Goal: Task Accomplishment & Management: Use online tool/utility

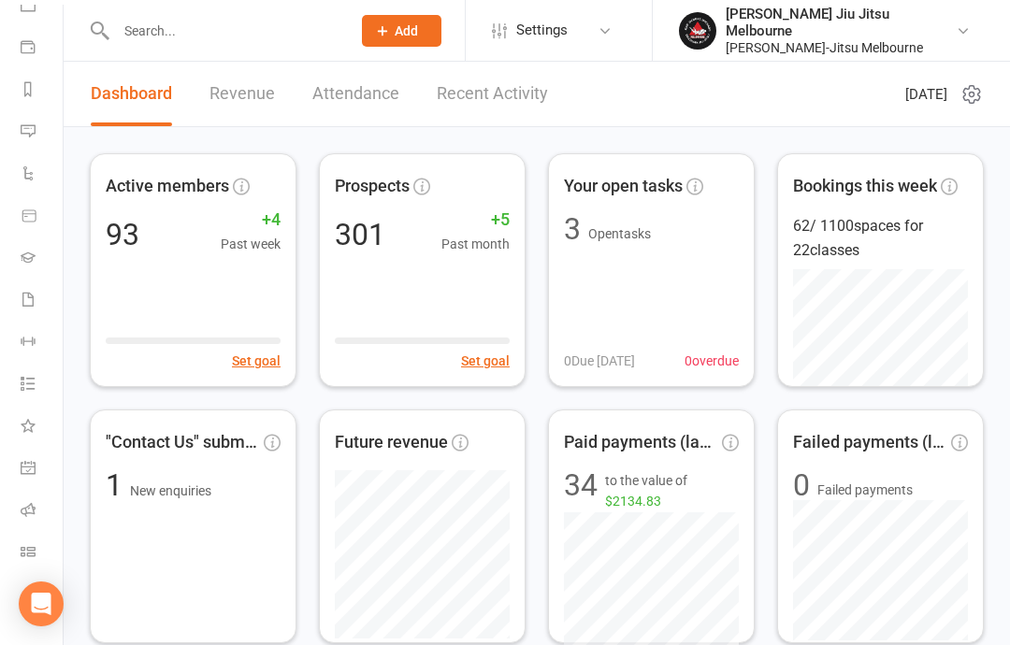
scroll to position [194, 2]
click at [14, 548] on li "Class check-in" at bounding box center [29, 554] width 63 height 42
click at [21, 553] on icon at bounding box center [28, 551] width 15 height 15
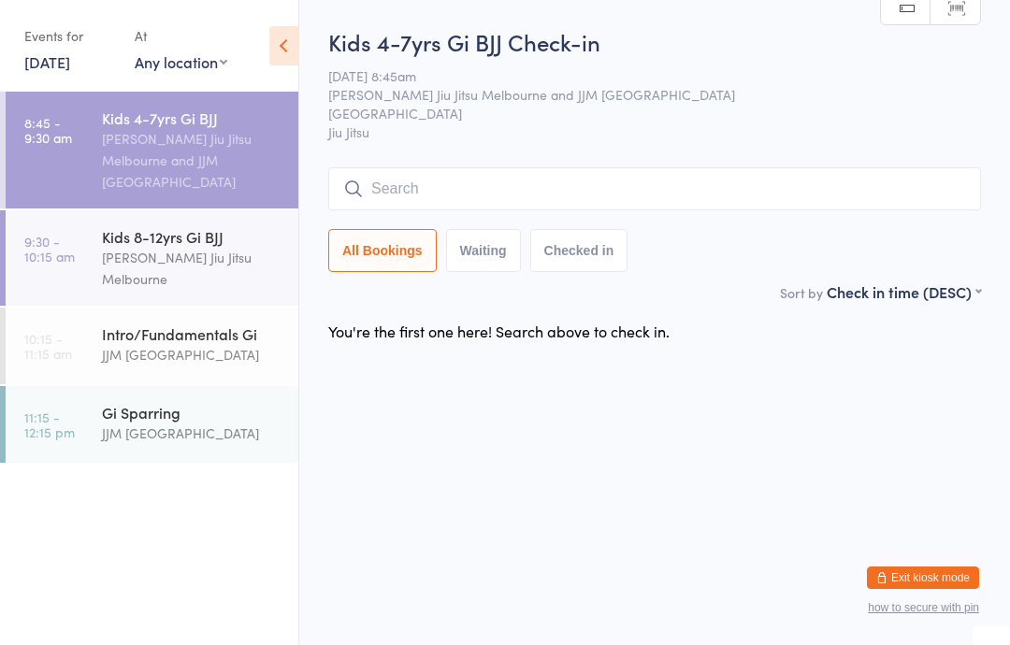
click at [574, 234] on button "Checked in" at bounding box center [579, 250] width 98 height 43
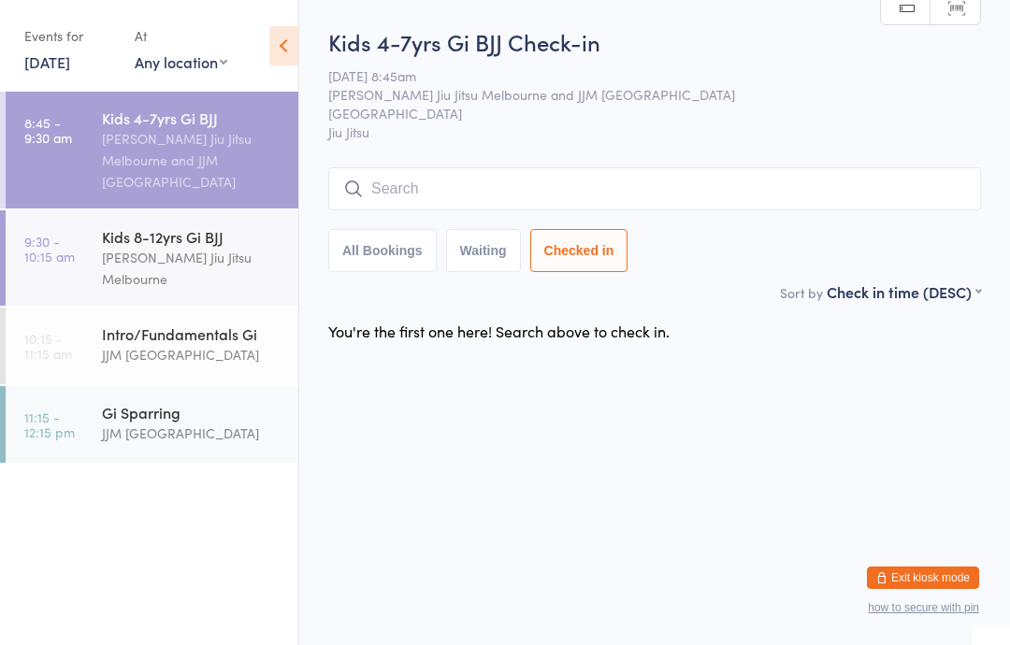
click at [437, 190] on input "search" at bounding box center [654, 188] width 653 height 43
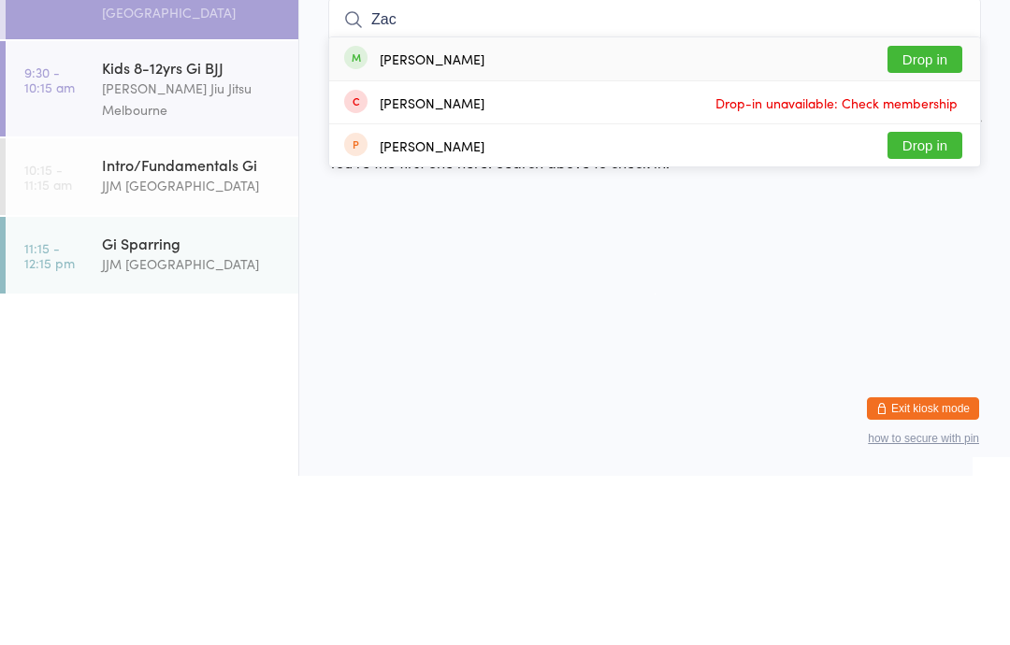
type input "Zac"
click at [926, 215] on button "Drop in" at bounding box center [924, 228] width 75 height 27
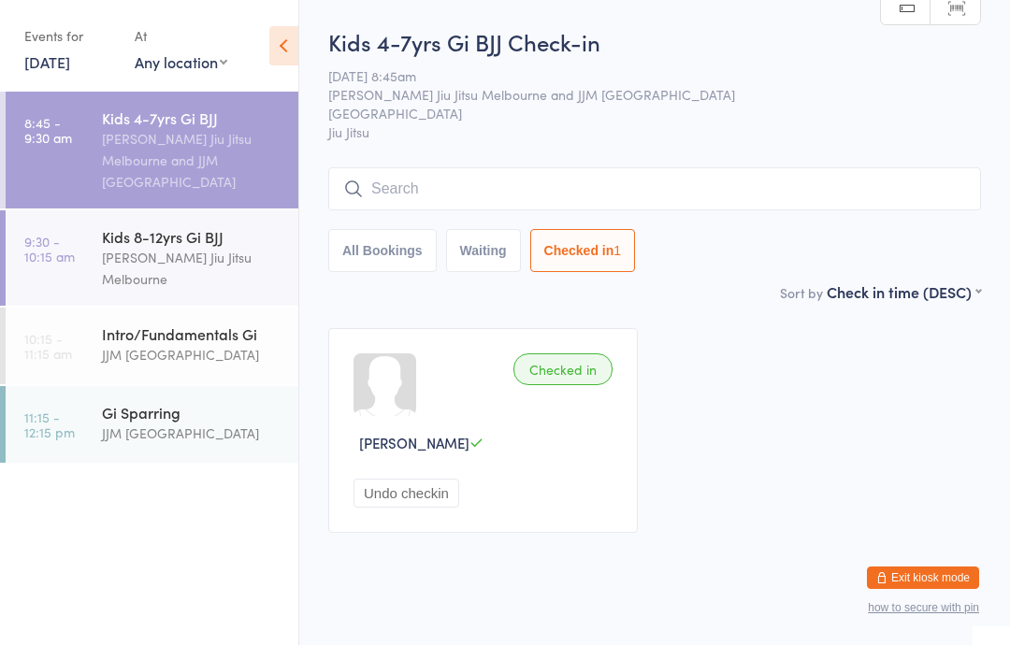
click at [459, 189] on input "search" at bounding box center [654, 188] width 653 height 43
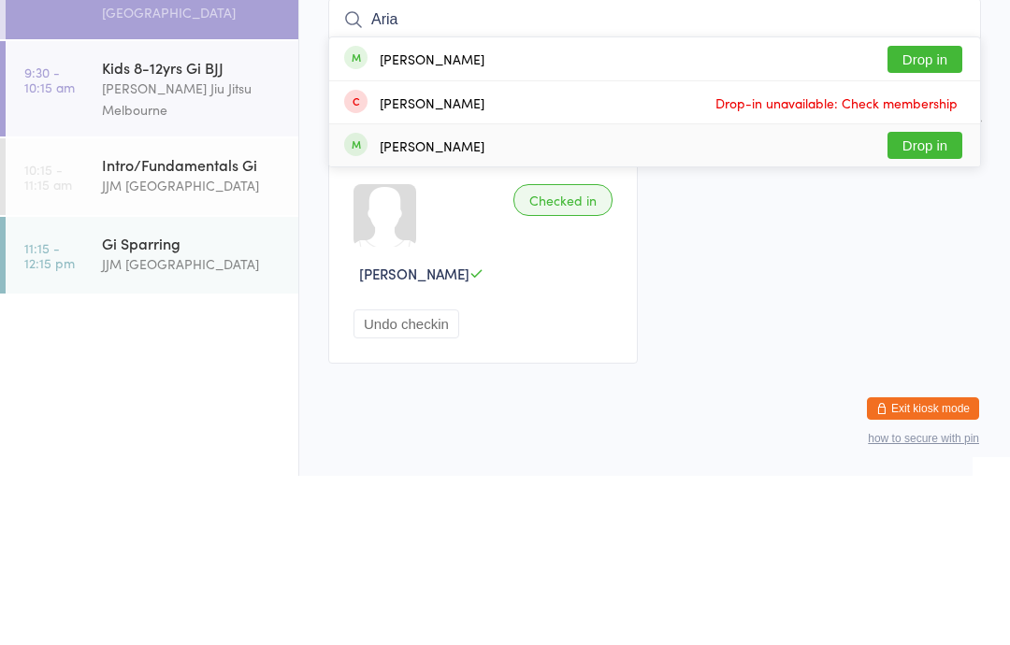
type input "Aria"
click at [500, 294] on div "[PERSON_NAME] Drop in" at bounding box center [654, 315] width 651 height 42
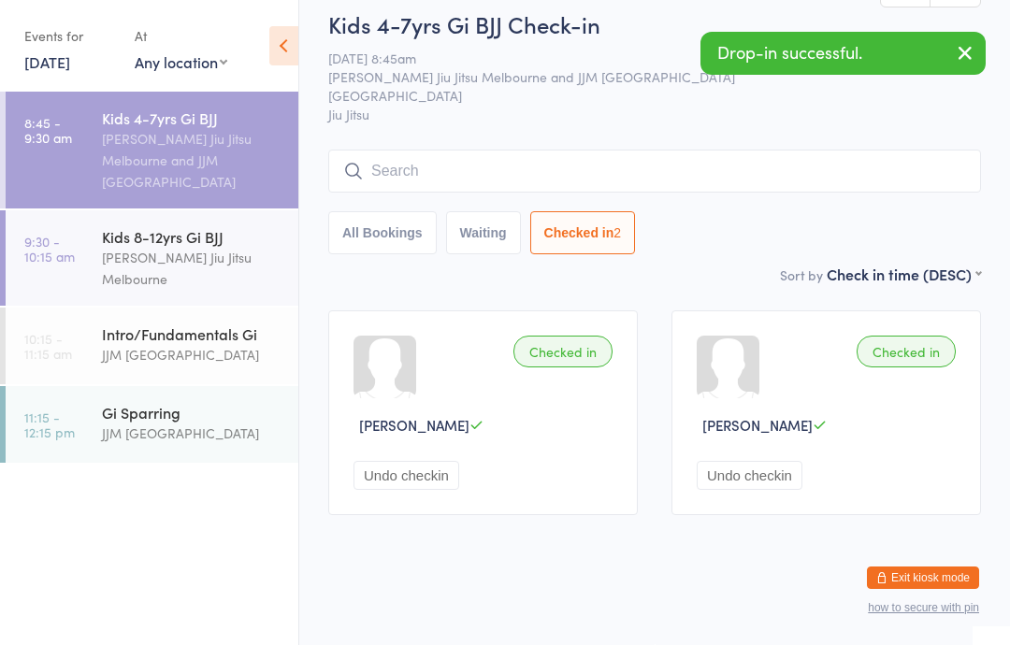
click at [569, 336] on div "Checked in" at bounding box center [562, 352] width 99 height 32
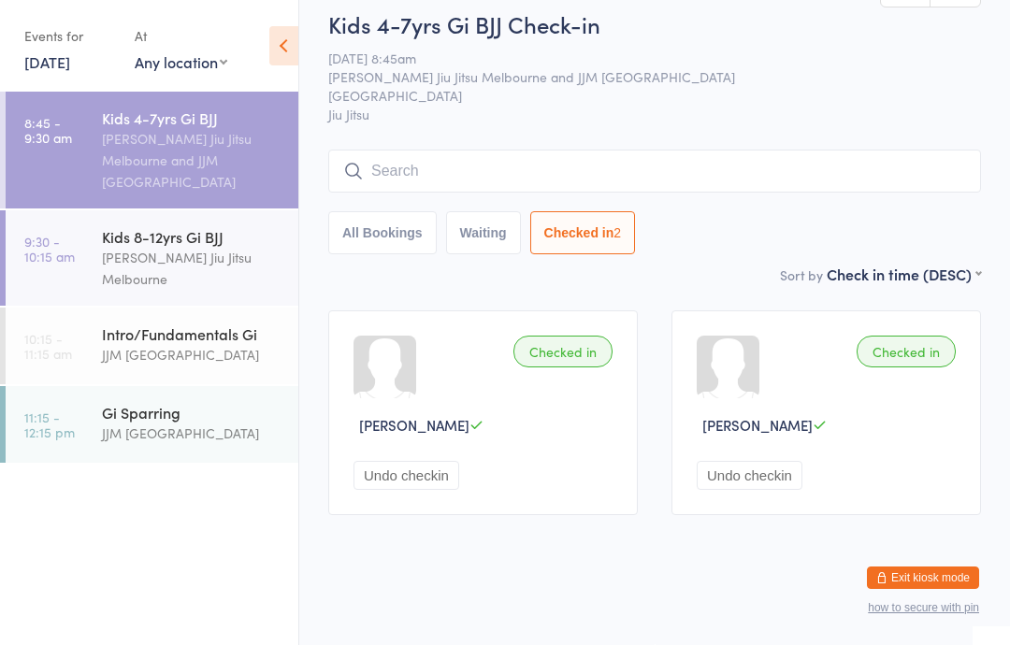
click at [579, 150] on input "search" at bounding box center [654, 171] width 653 height 43
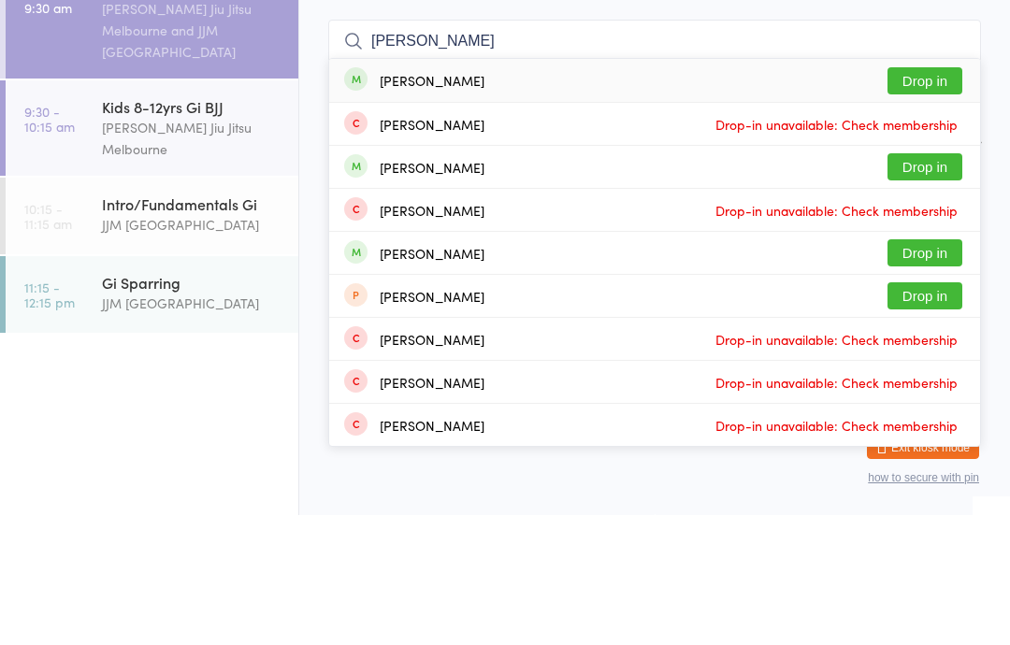
type input "[PERSON_NAME]"
click at [421, 203] on div "[PERSON_NAME]" at bounding box center [432, 210] width 105 height 15
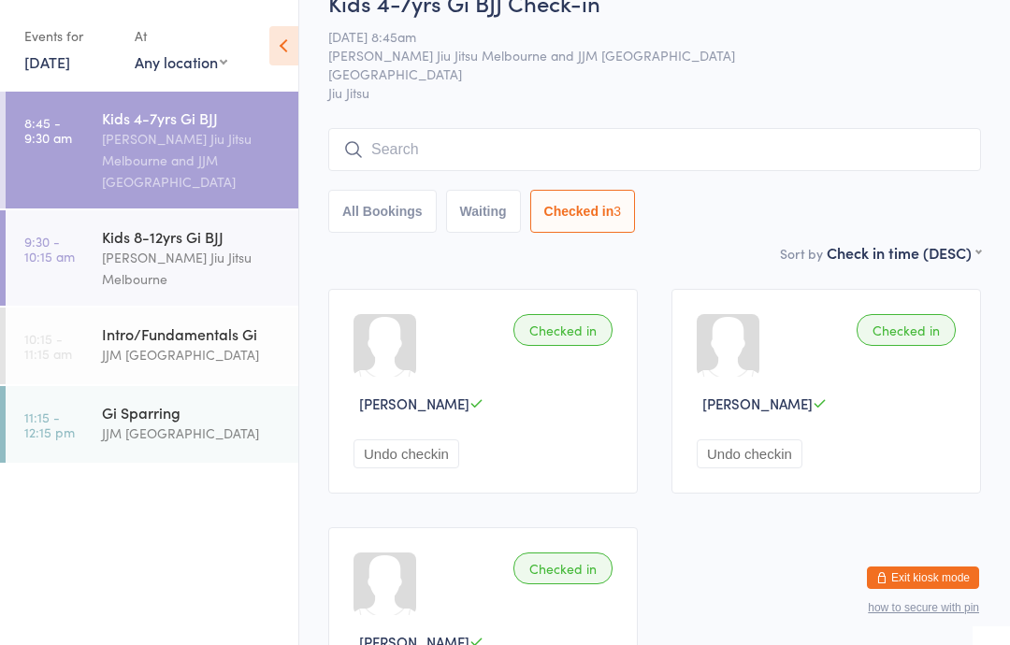
click at [173, 140] on div "[PERSON_NAME] Jiu Jitsu Melbourne and JJM [GEOGRAPHIC_DATA]" at bounding box center [192, 160] width 180 height 65
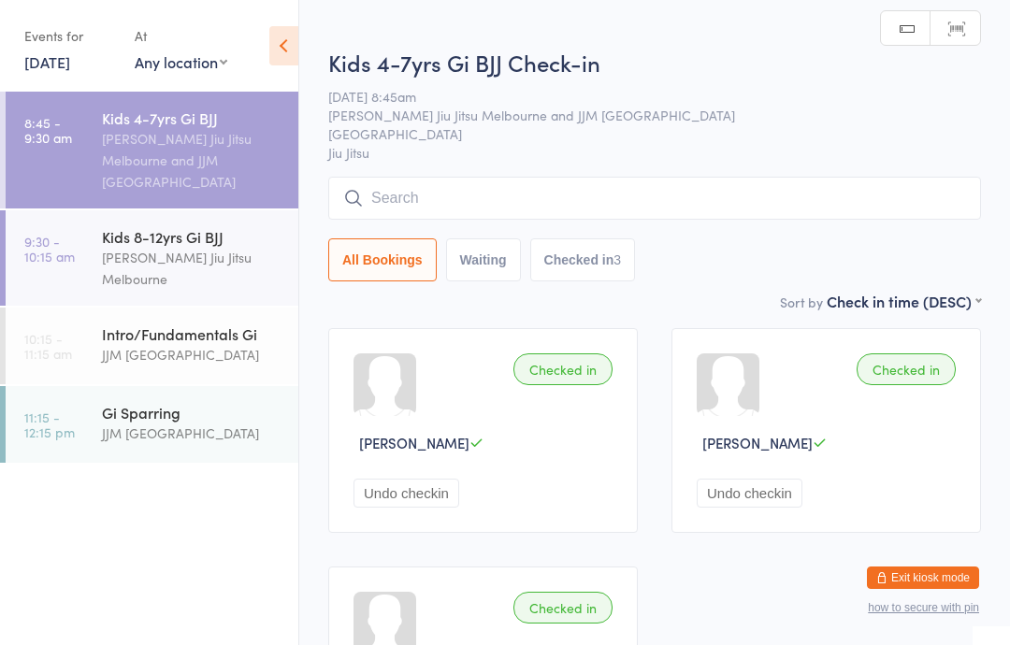
click at [483, 195] on input "search" at bounding box center [654, 198] width 653 height 43
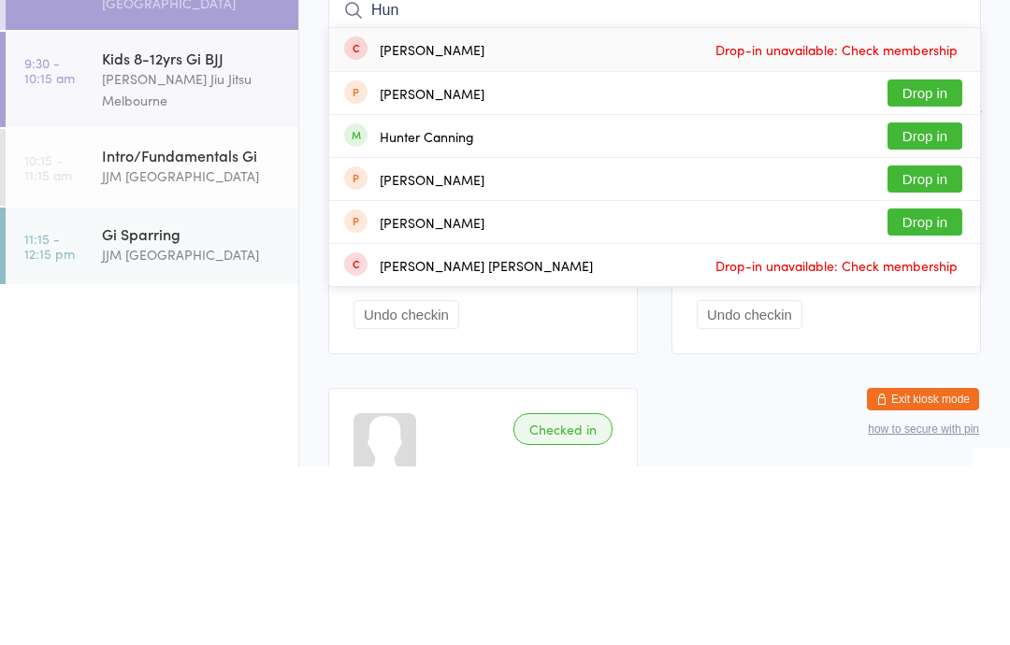
type input "Hun"
click at [925, 301] on button "Drop in" at bounding box center [924, 314] width 75 height 27
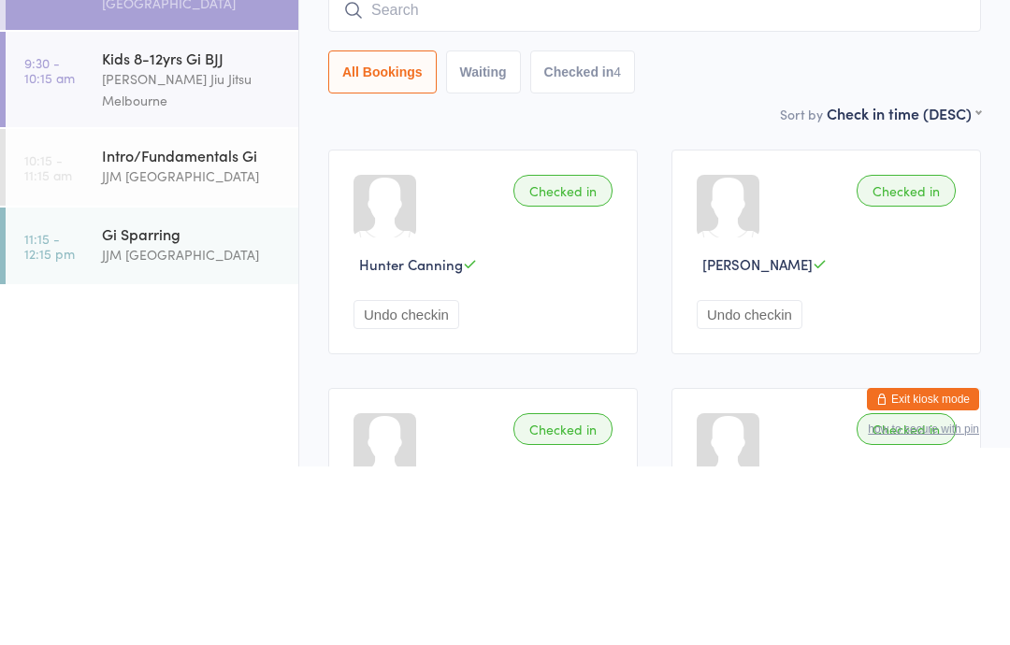
scroll to position [179, 0]
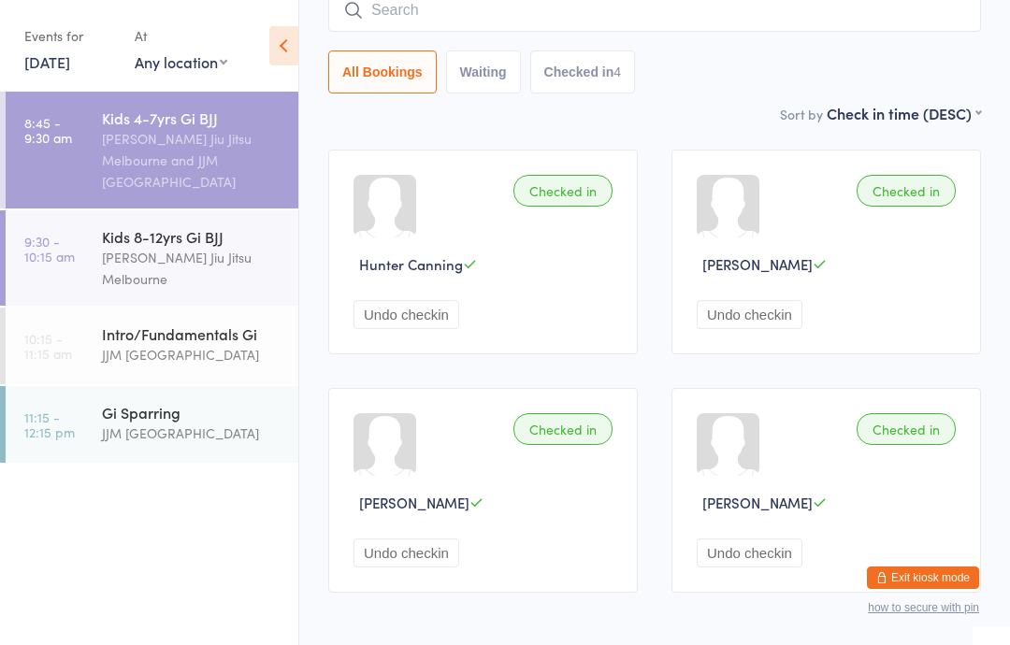
click at [180, 252] on div "[PERSON_NAME] Jiu Jitsu Melbourne" at bounding box center [192, 268] width 180 height 43
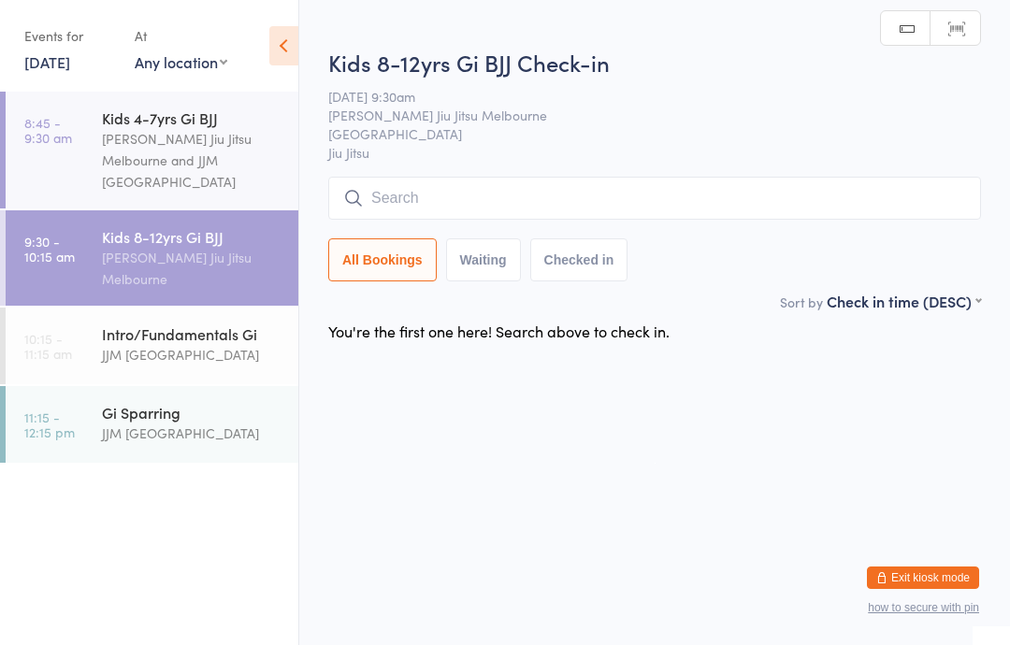
click at [481, 201] on input "search" at bounding box center [654, 198] width 653 height 43
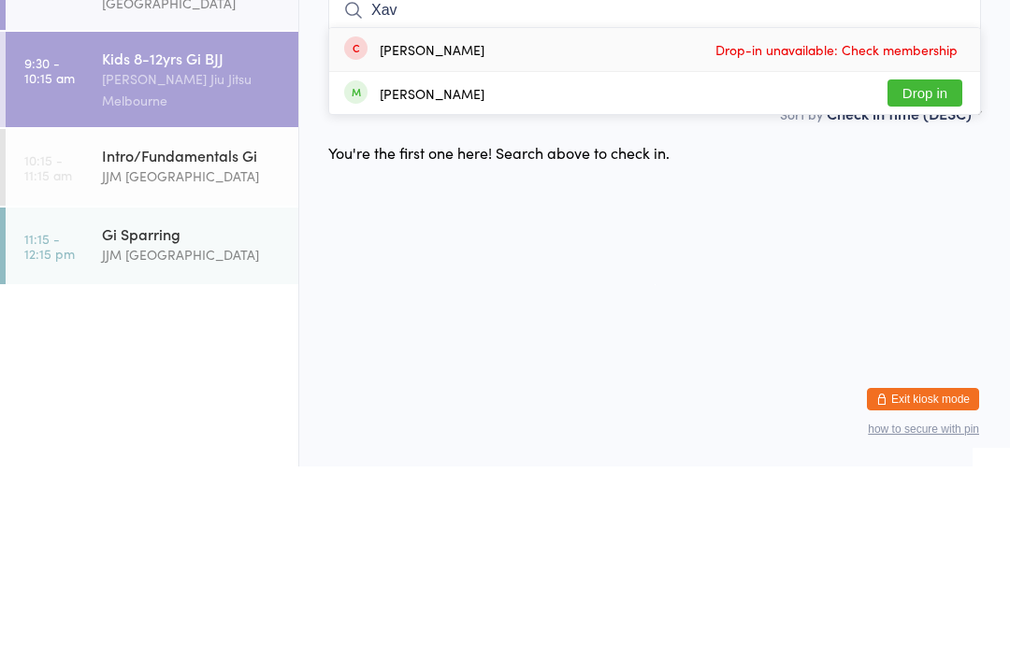
type input "Xav"
click at [929, 258] on button "Drop in" at bounding box center [924, 271] width 75 height 27
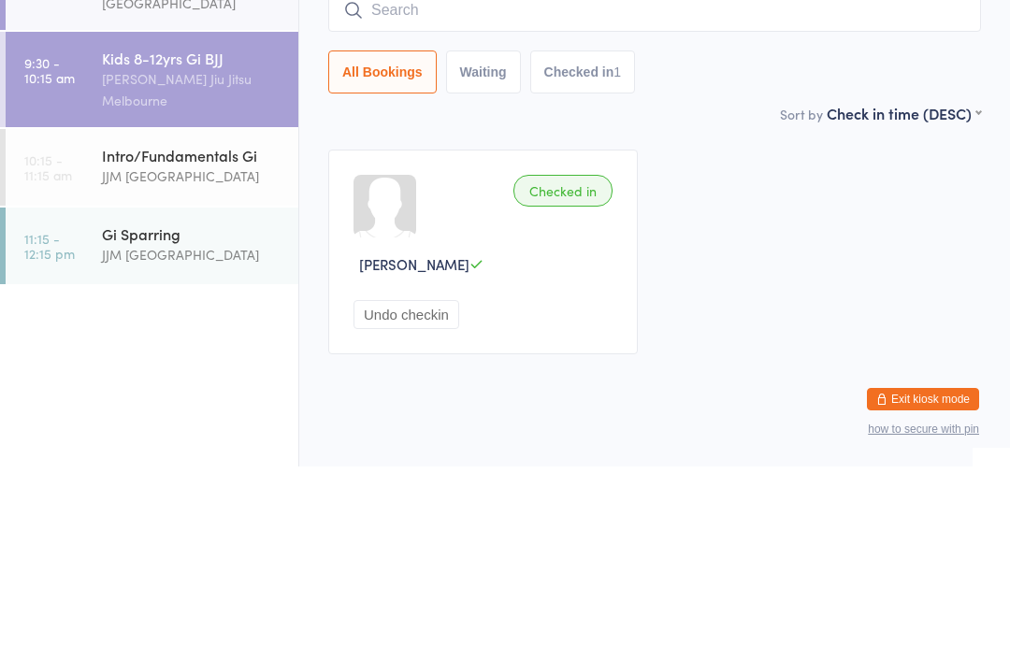
scroll to position [39, 0]
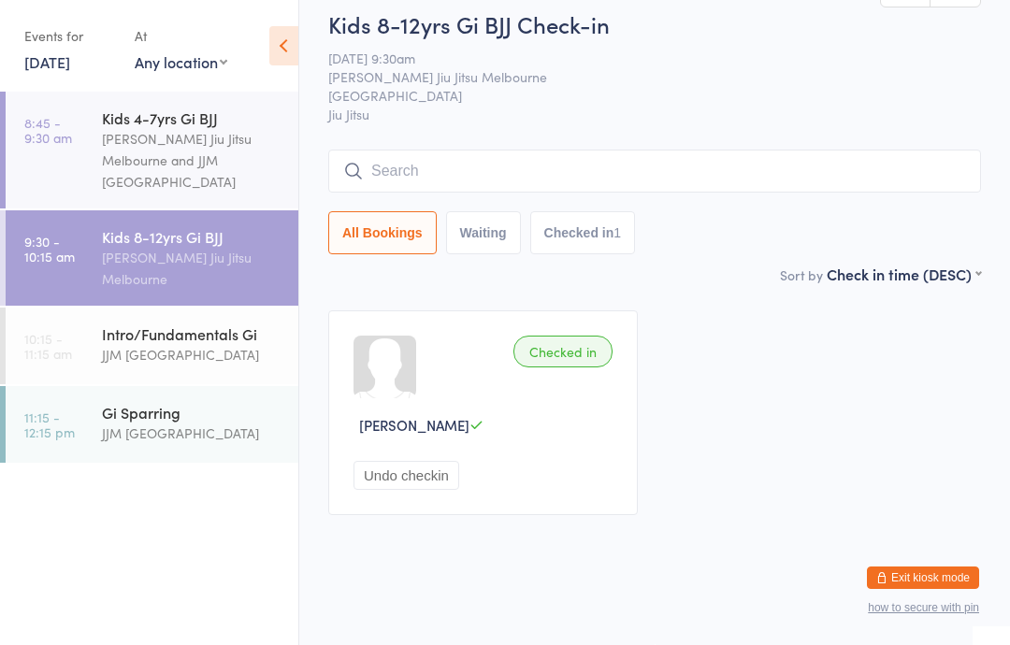
click at [127, 136] on div "[PERSON_NAME] Jiu Jitsu Melbourne and JJM [GEOGRAPHIC_DATA]" at bounding box center [192, 160] width 180 height 65
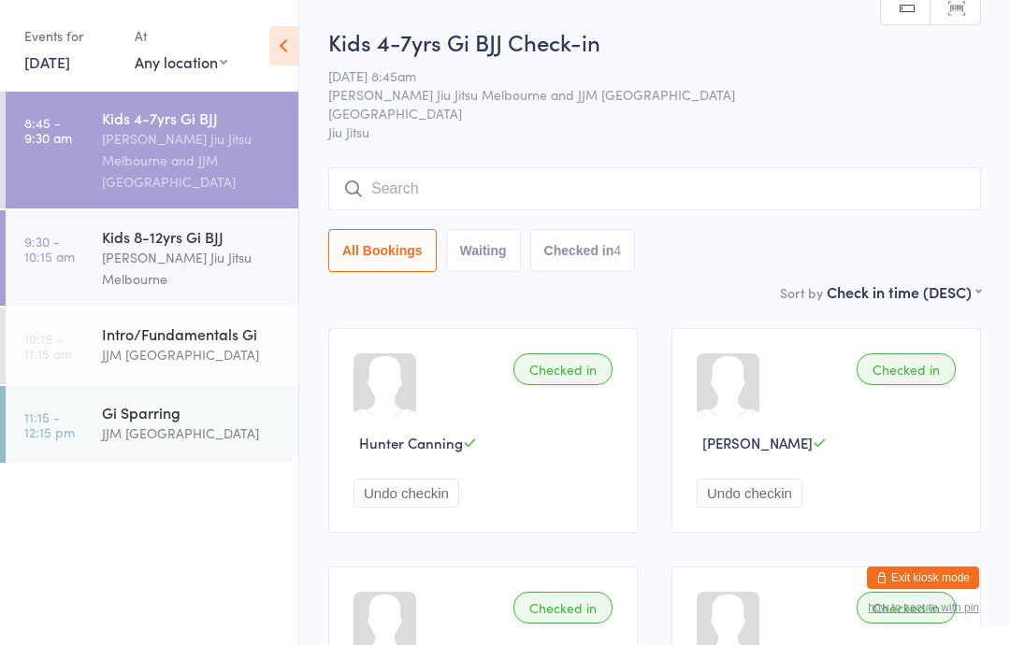
click at [520, 188] on input "search" at bounding box center [654, 188] width 653 height 43
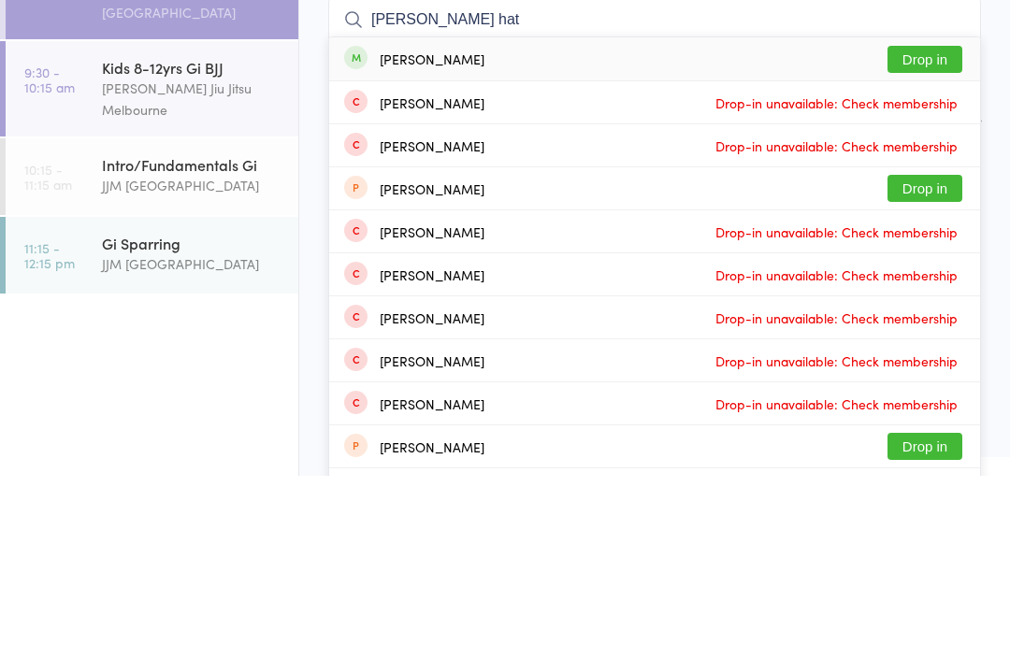
type input "[PERSON_NAME] hat"
click at [580, 207] on div "[PERSON_NAME] Drop in" at bounding box center [654, 228] width 651 height 43
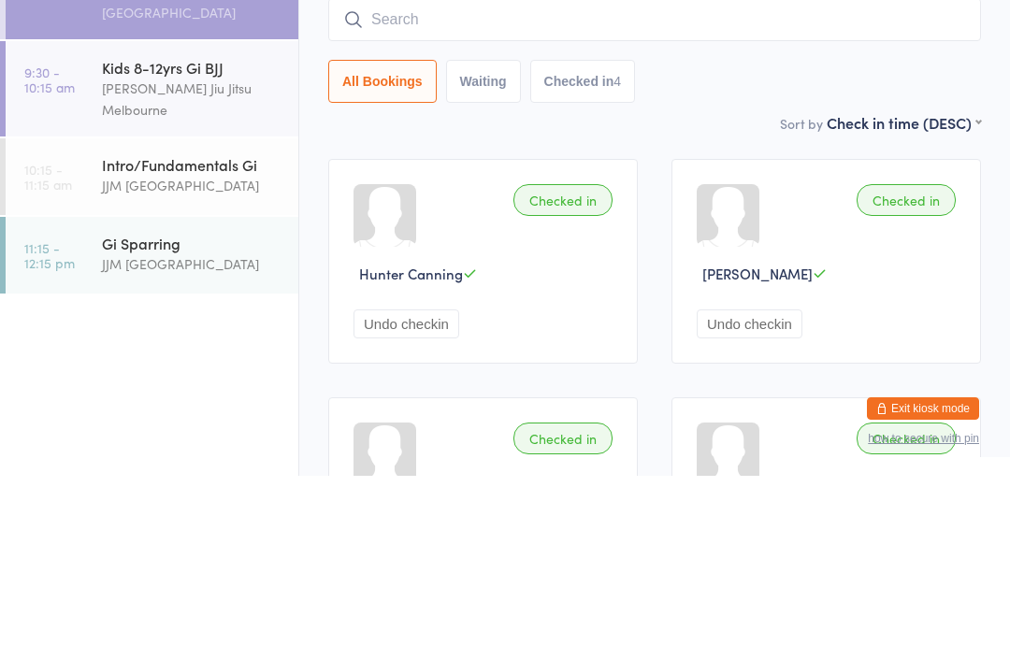
scroll to position [169, 0]
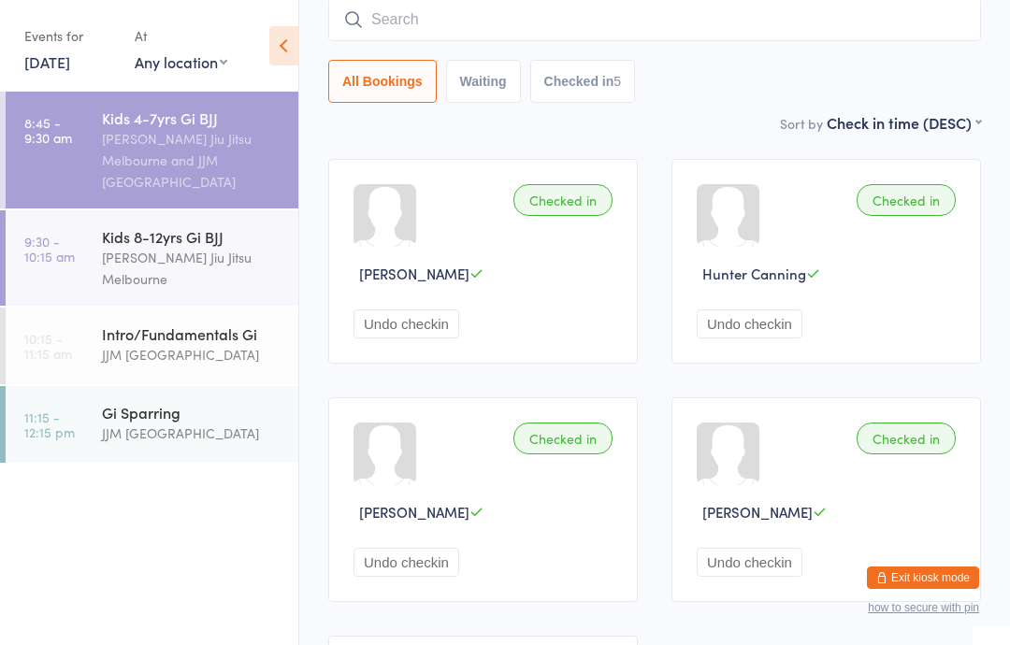
click at [357, 23] on icon at bounding box center [353, 19] width 17 height 17
click at [425, 18] on input "search" at bounding box center [654, 19] width 653 height 43
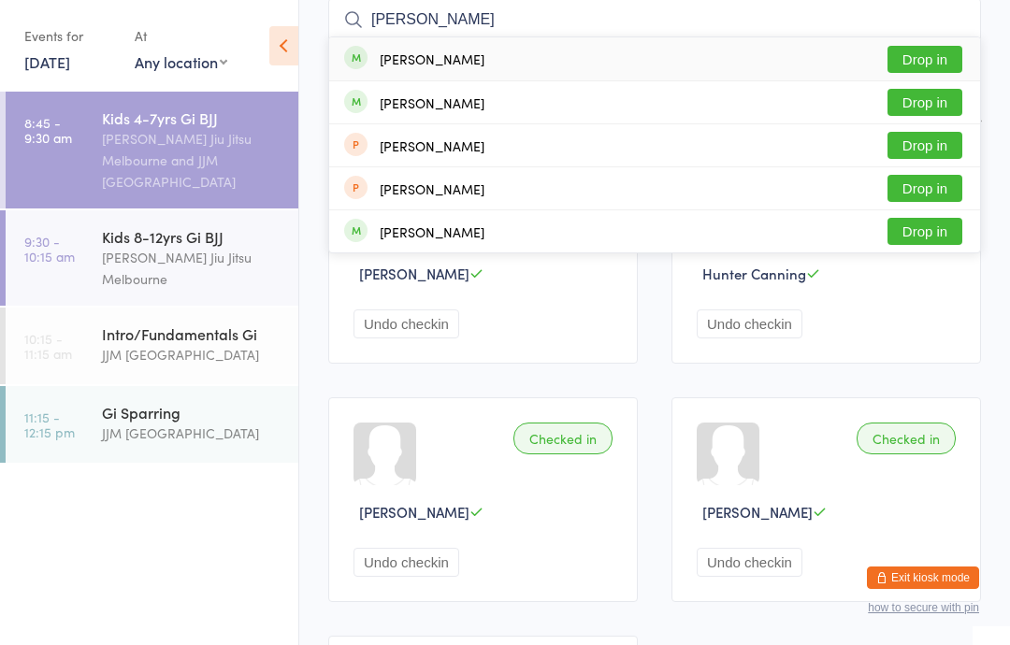
type input "[PERSON_NAME]"
click at [920, 61] on button "Drop in" at bounding box center [924, 59] width 75 height 27
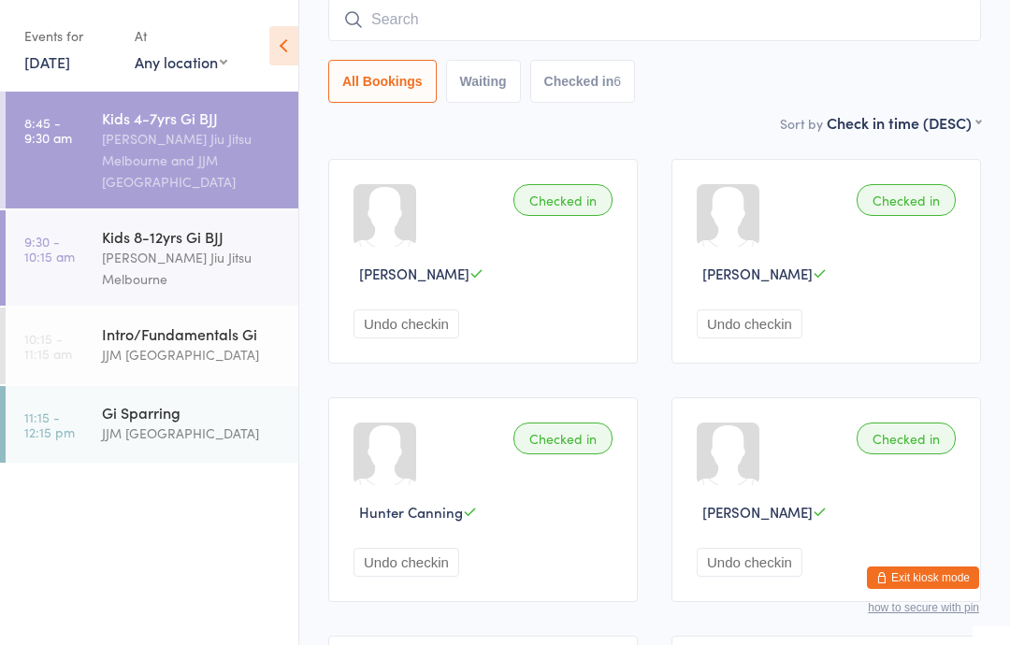
click at [781, 144] on main "Kids 4-7yrs Gi BJJ Check-in [DATE] 8:45am [PERSON_NAME] Jitsu Melbourne and JJM…" at bounding box center [654, 357] width 653 height 1001
click at [741, 138] on main "Kids 4-7yrs Gi BJJ Check-in [DATE] 8:45am [PERSON_NAME] Jitsu Melbourne and JJM…" at bounding box center [654, 357] width 653 height 1001
click at [195, 143] on div "[PERSON_NAME] Jiu Jitsu Melbourne and JJM [GEOGRAPHIC_DATA]" at bounding box center [192, 160] width 180 height 65
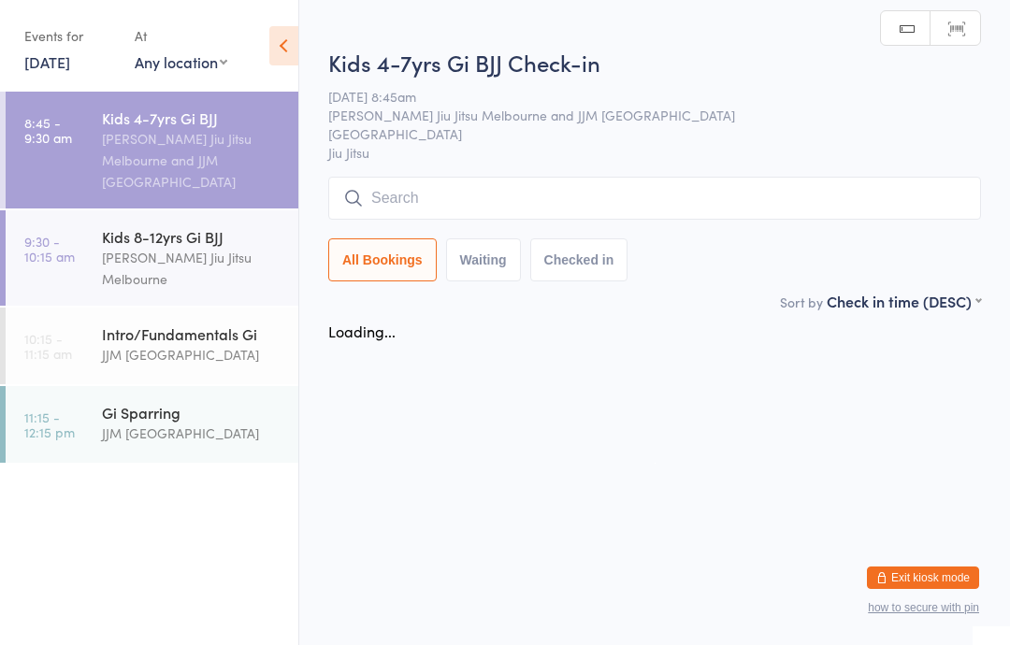
scroll to position [0, 0]
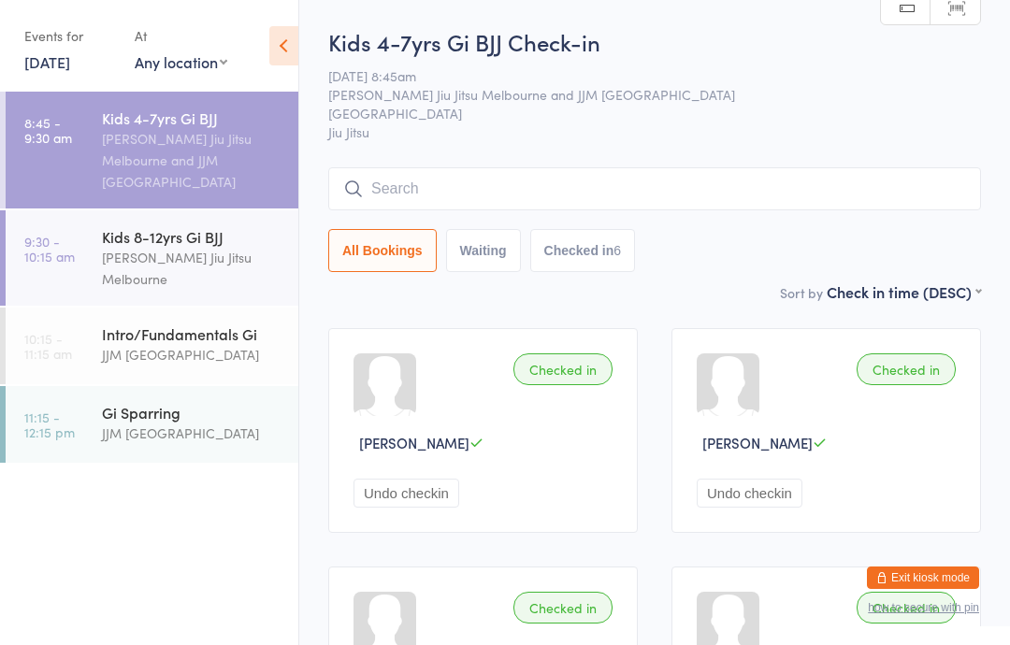
click at [581, 202] on input "search" at bounding box center [654, 188] width 653 height 43
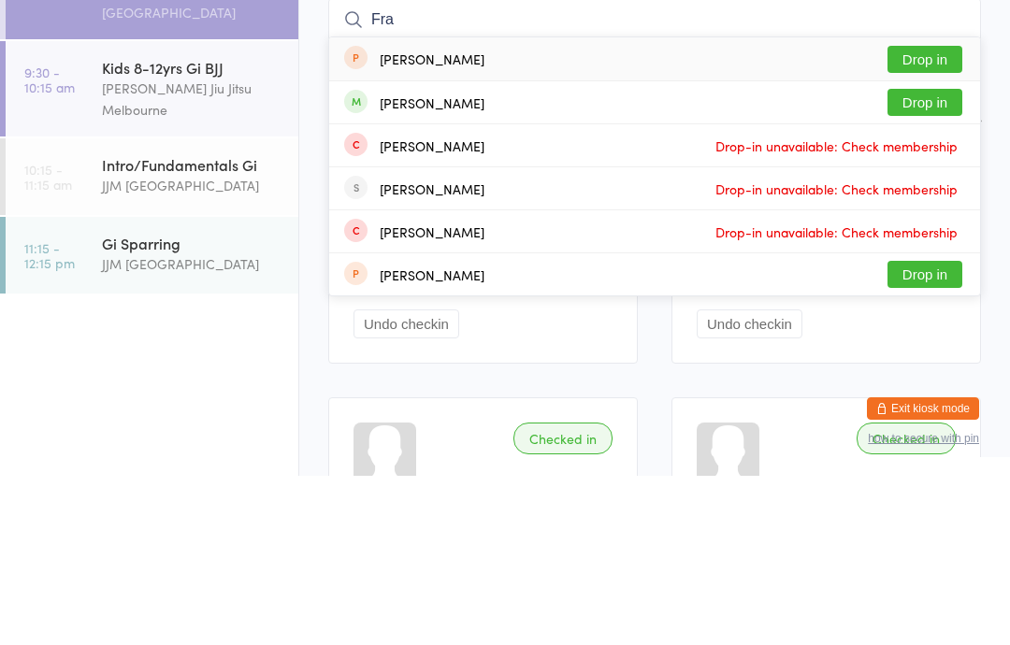
type input "Fra"
click at [797, 251] on div "[PERSON_NAME] Drop in" at bounding box center [654, 272] width 651 height 42
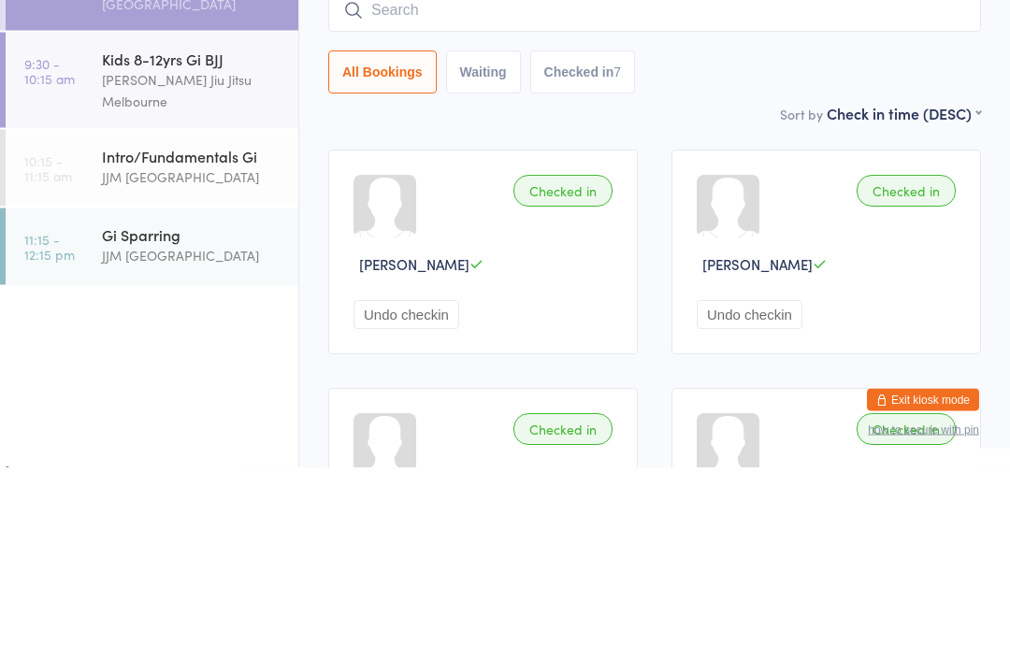
click at [574, 353] on div "Checked in" at bounding box center [562, 369] width 99 height 32
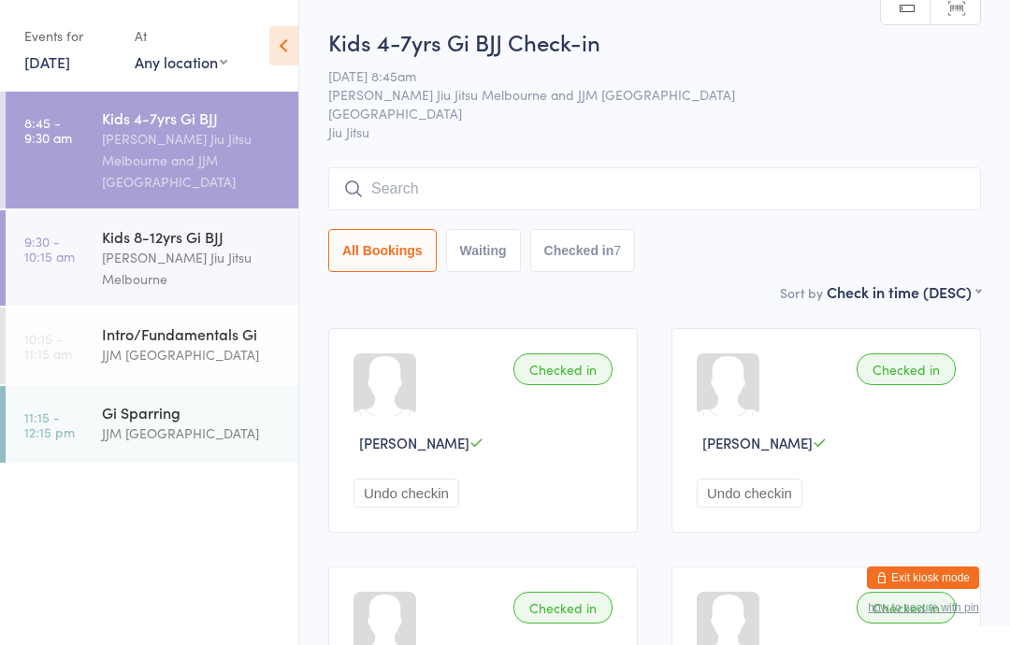
click at [560, 188] on input "search" at bounding box center [654, 188] width 653 height 43
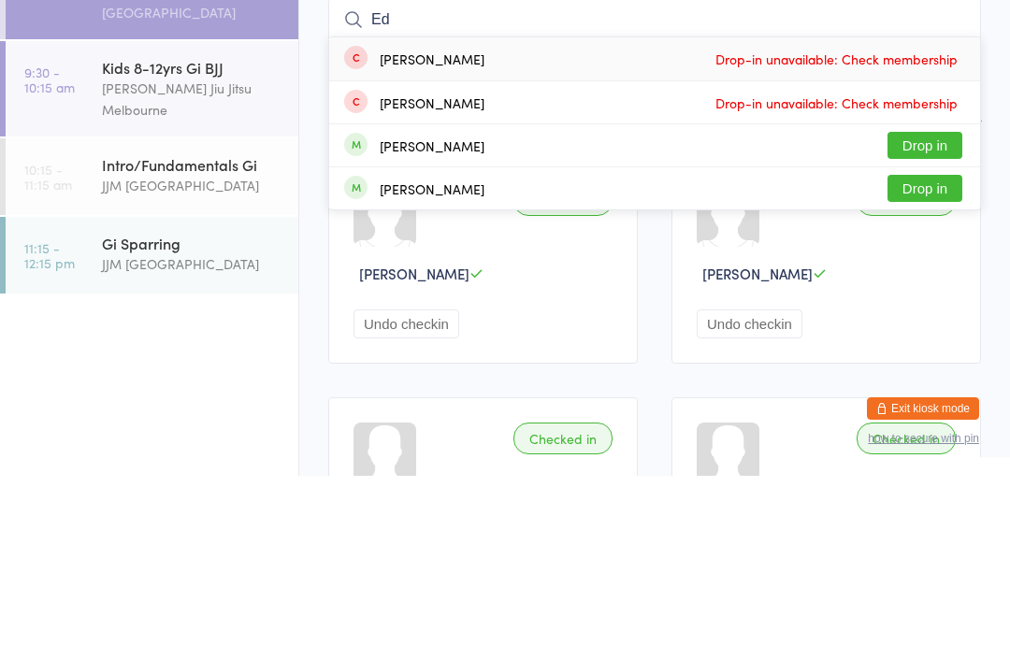
type input "Ed"
click at [909, 344] on button "Drop in" at bounding box center [924, 357] width 75 height 27
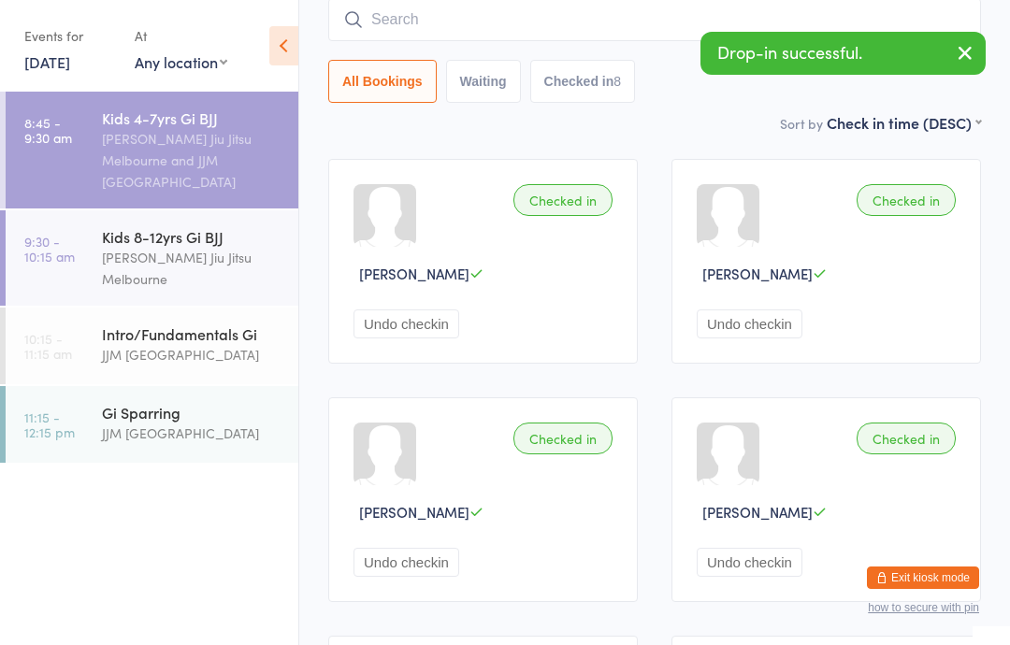
click at [969, 51] on icon "button" at bounding box center [965, 52] width 22 height 23
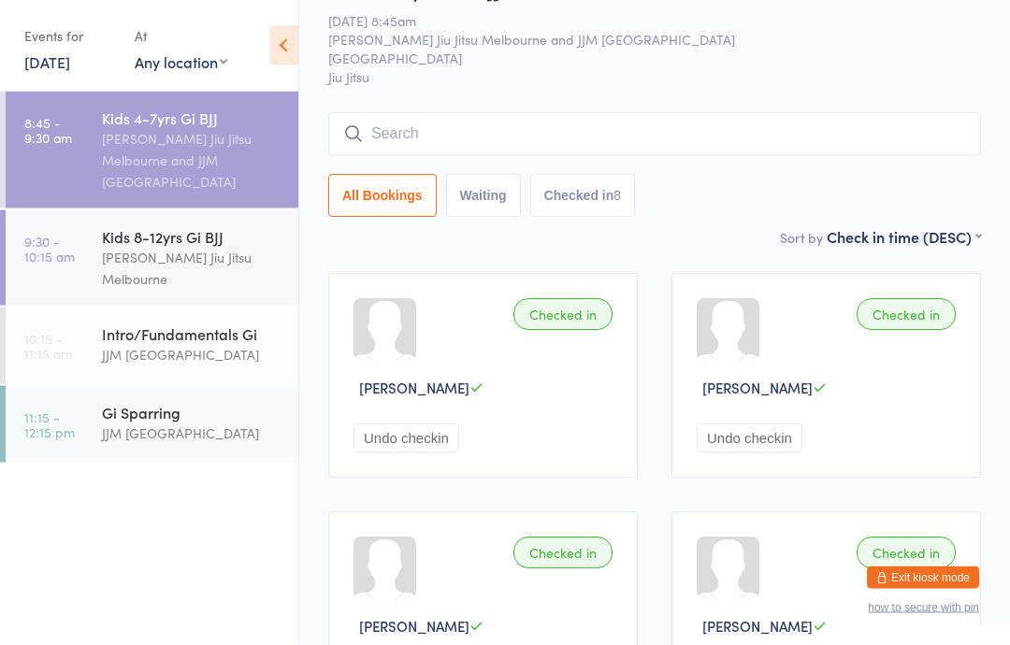
scroll to position [0, 0]
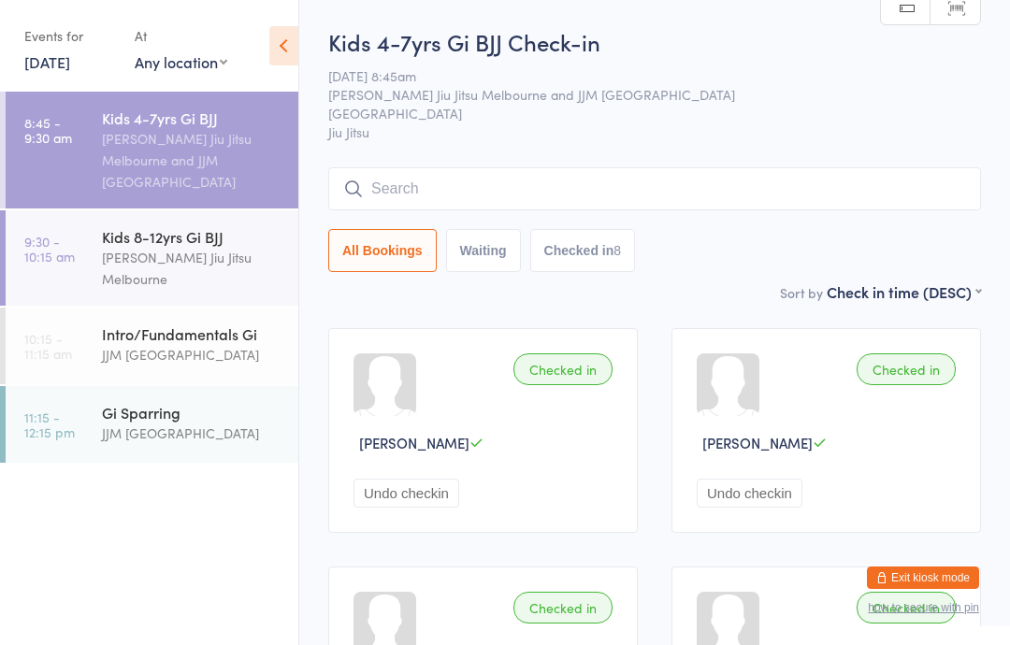
click at [576, 186] on input "search" at bounding box center [654, 188] width 653 height 43
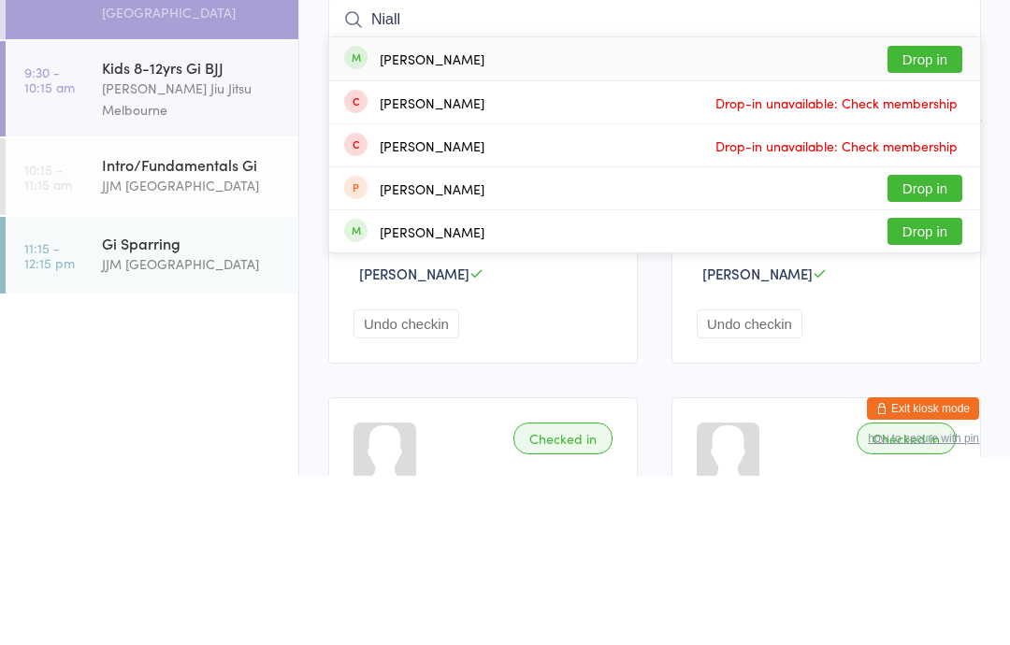
type input "Niall"
click at [941, 215] on button "Drop in" at bounding box center [924, 228] width 75 height 27
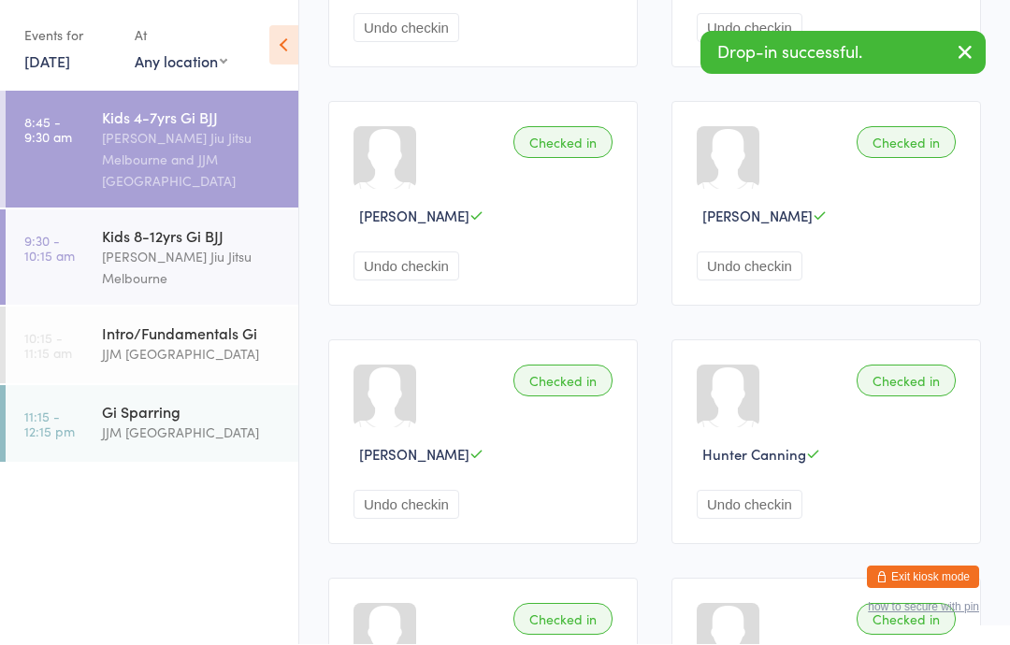
scroll to position [466, 0]
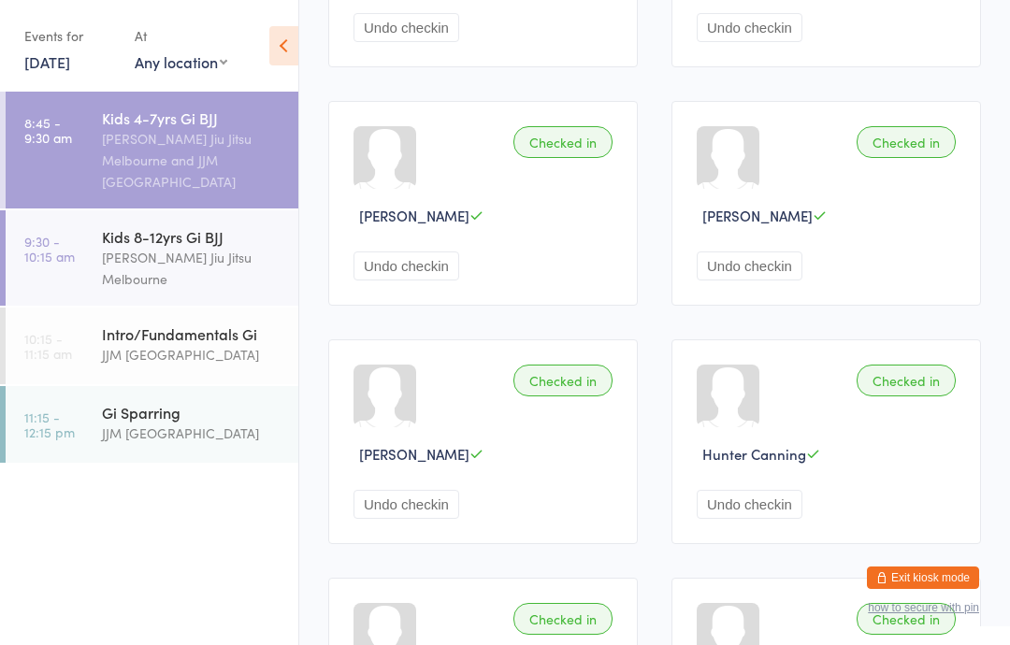
click at [228, 265] on div "[PERSON_NAME] Jiu Jitsu Melbourne" at bounding box center [192, 268] width 180 height 43
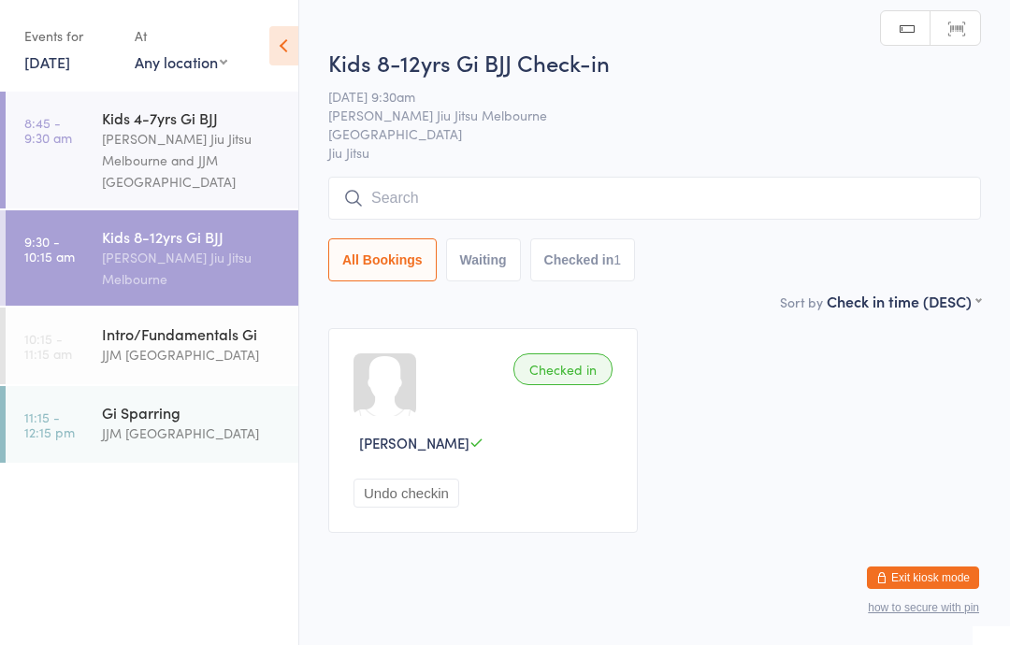
click at [837, 199] on input "search" at bounding box center [654, 198] width 653 height 43
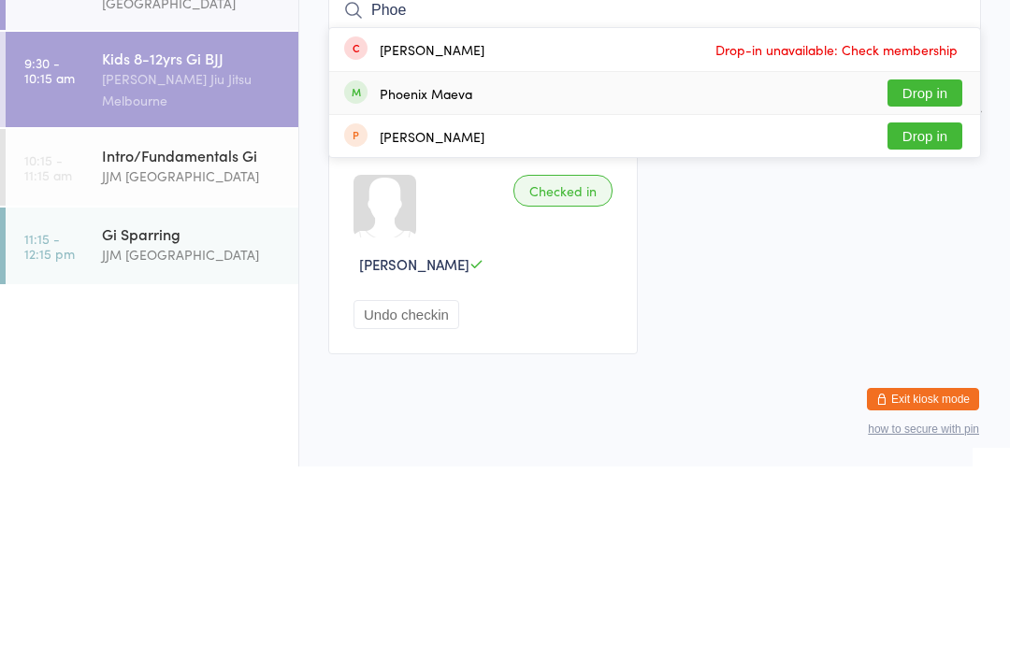
type input "Phoe"
click at [567, 251] on div "Phoenix Maeva Drop in" at bounding box center [654, 272] width 651 height 42
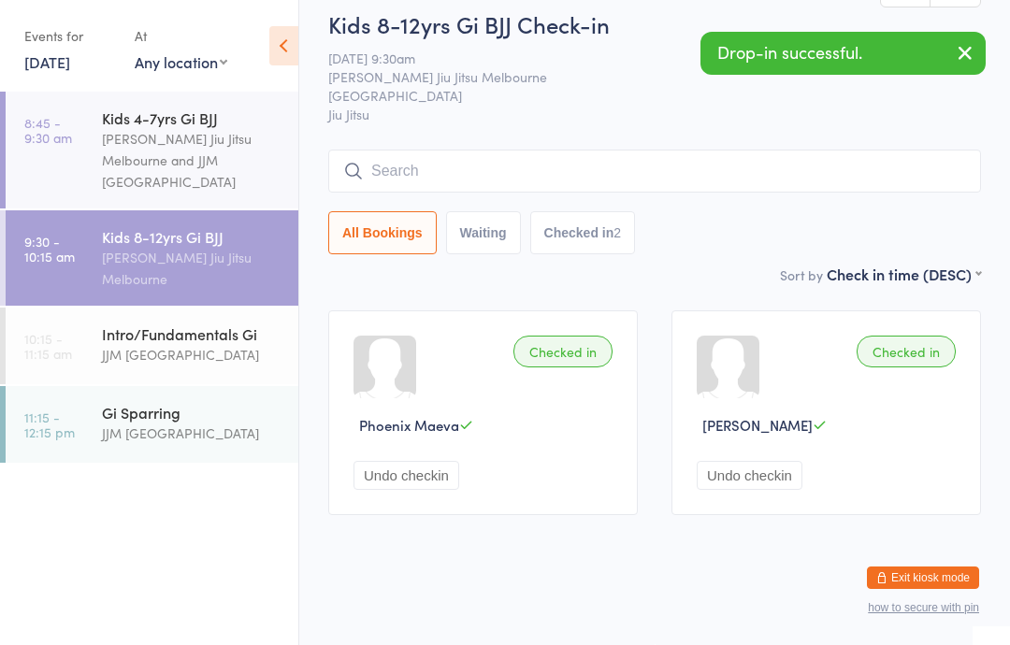
click at [584, 346] on div "Checked in" at bounding box center [562, 352] width 99 height 32
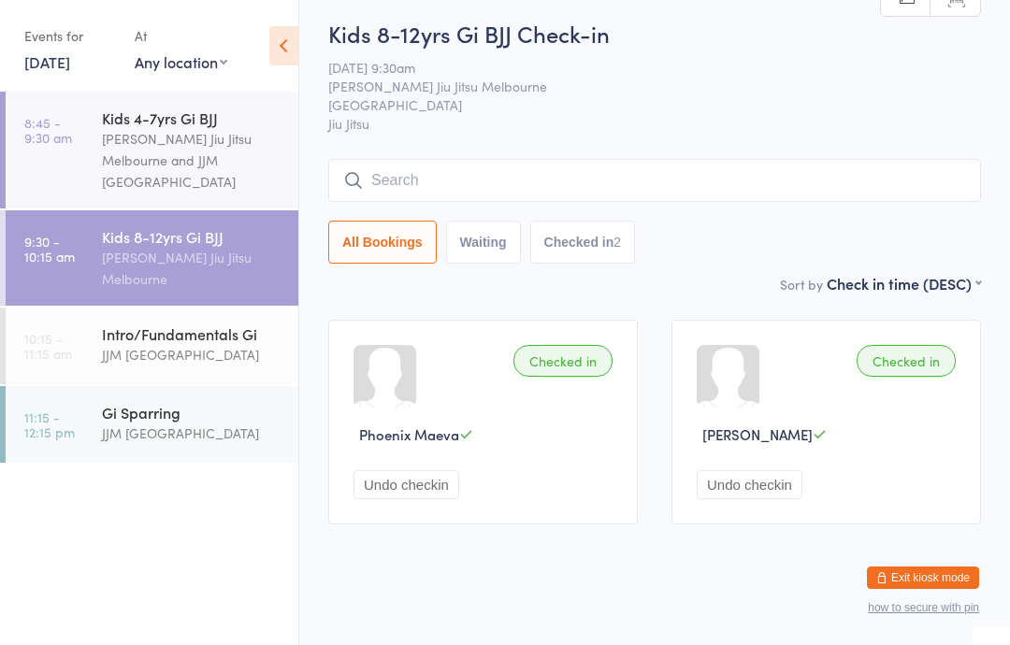
scroll to position [0, 0]
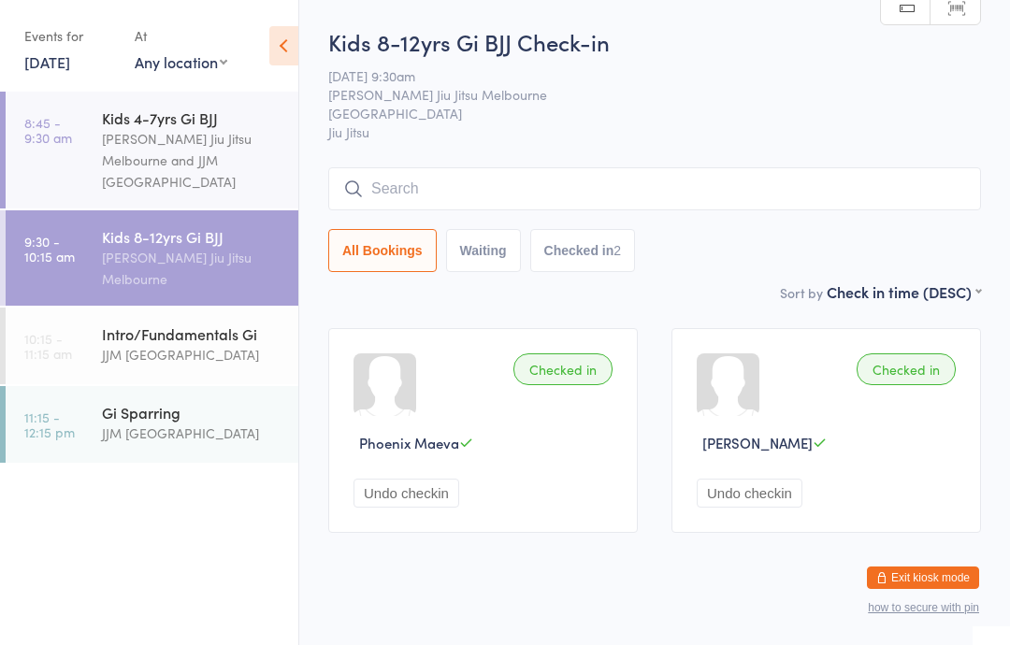
click at [201, 162] on div "[PERSON_NAME] Jiu Jitsu Melbourne and JJM [GEOGRAPHIC_DATA]" at bounding box center [192, 160] width 180 height 65
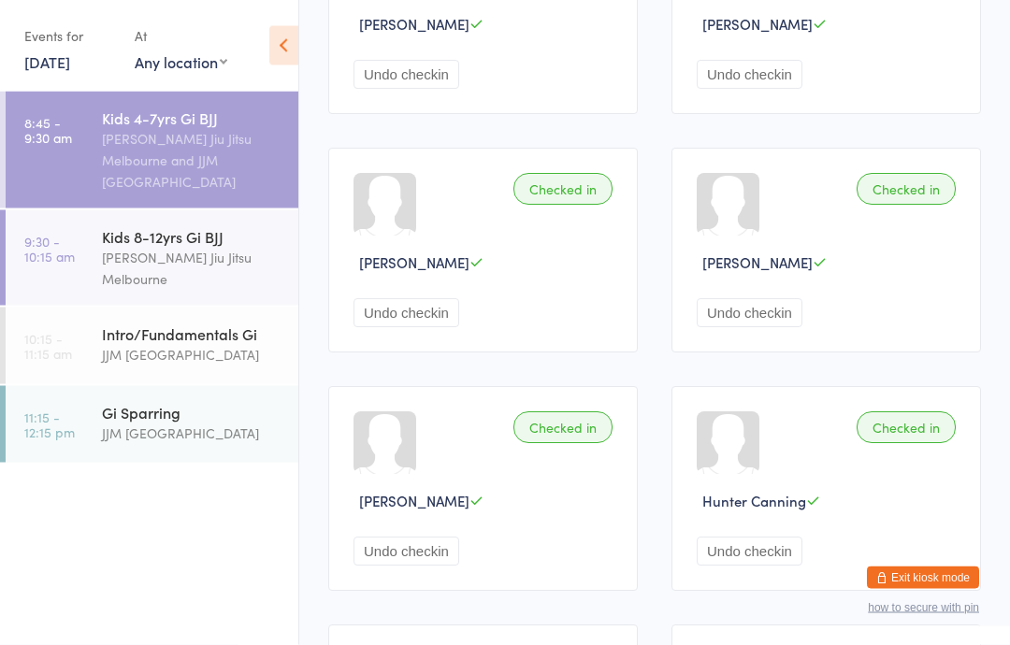
scroll to position [485, 0]
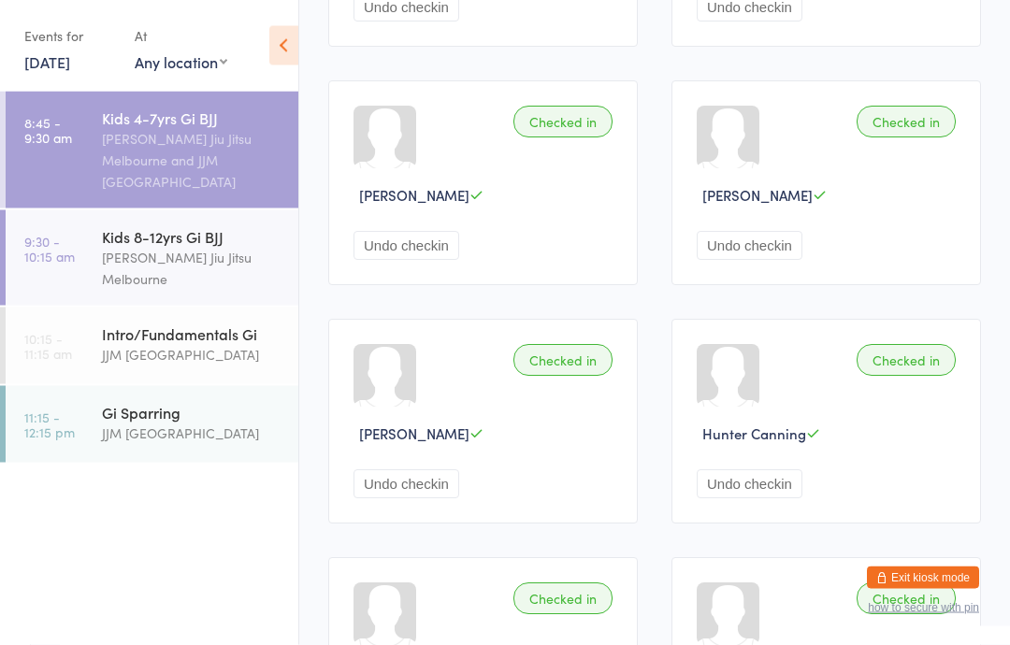
click at [573, 377] on div "Checked in" at bounding box center [562, 361] width 99 height 32
click at [591, 490] on div "Undo checkin" at bounding box center [485, 483] width 265 height 29
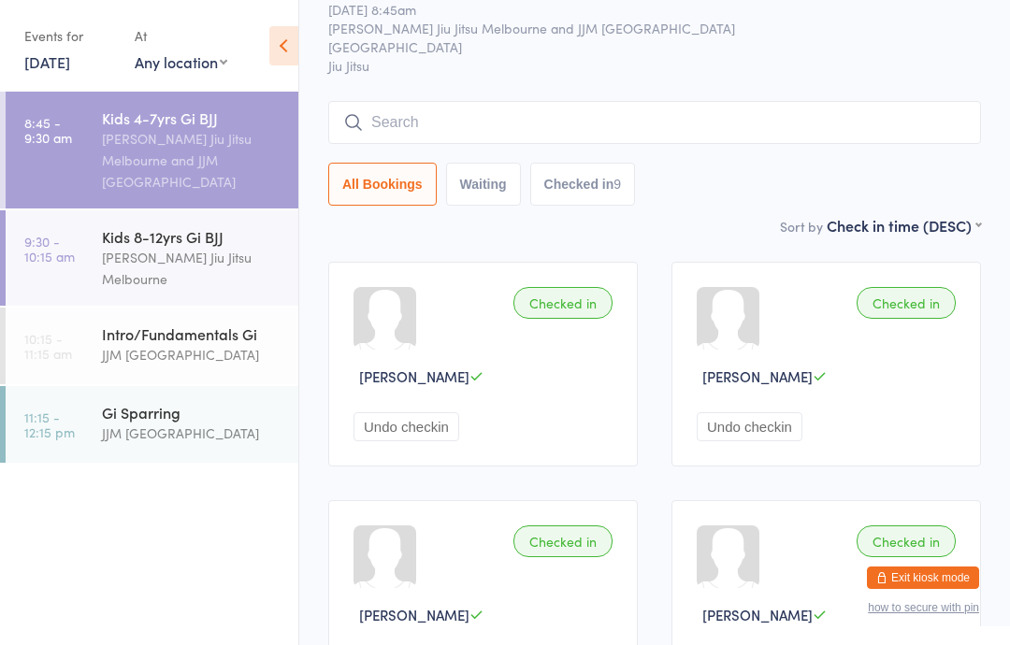
scroll to position [0, 0]
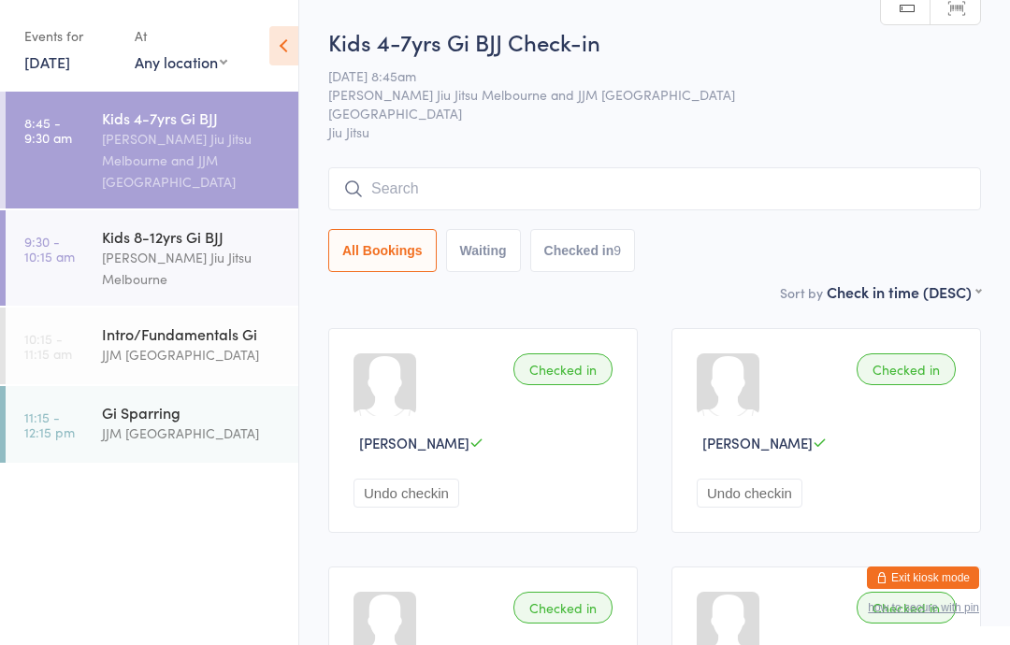
click at [182, 257] on div "[PERSON_NAME] Jiu Jitsu Melbourne" at bounding box center [192, 268] width 180 height 43
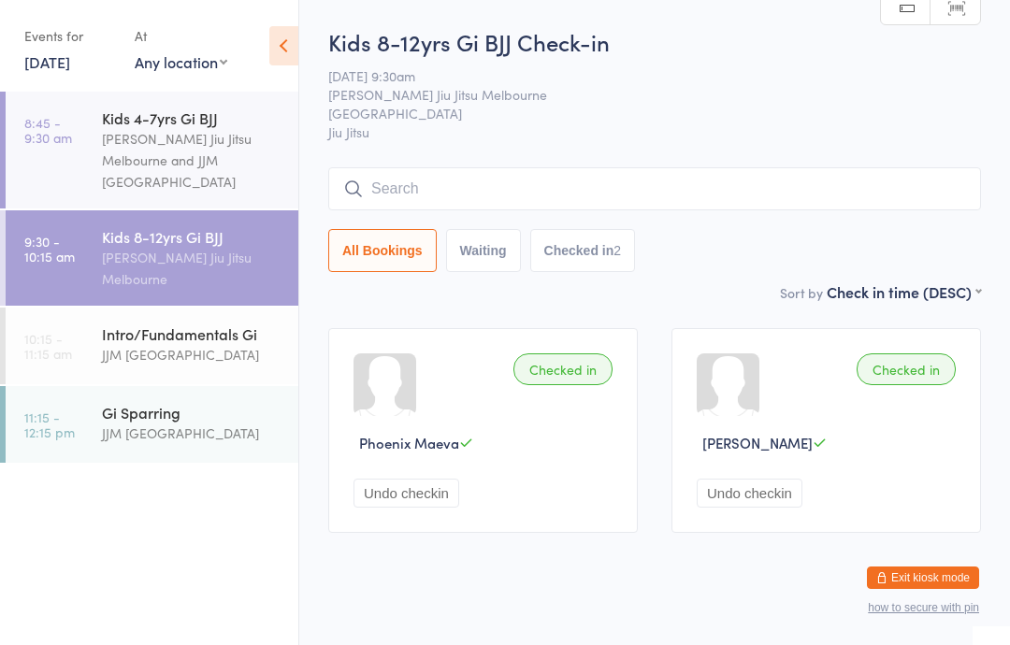
click at [105, 344] on div "Intro/Fundamentals Gi" at bounding box center [192, 334] width 180 height 21
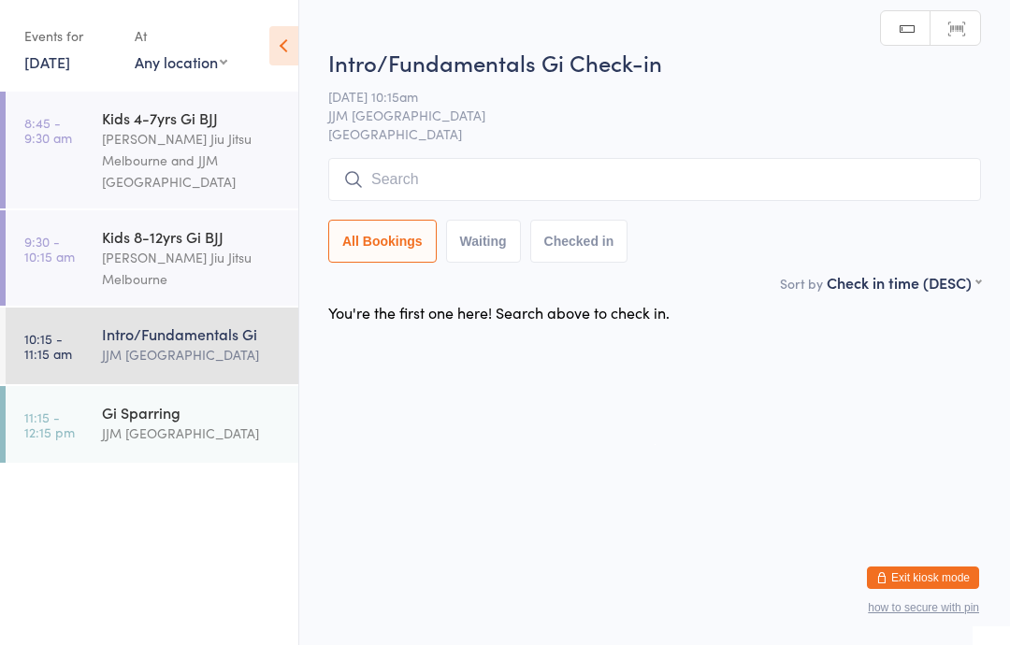
click at [419, 184] on input "search" at bounding box center [654, 179] width 653 height 43
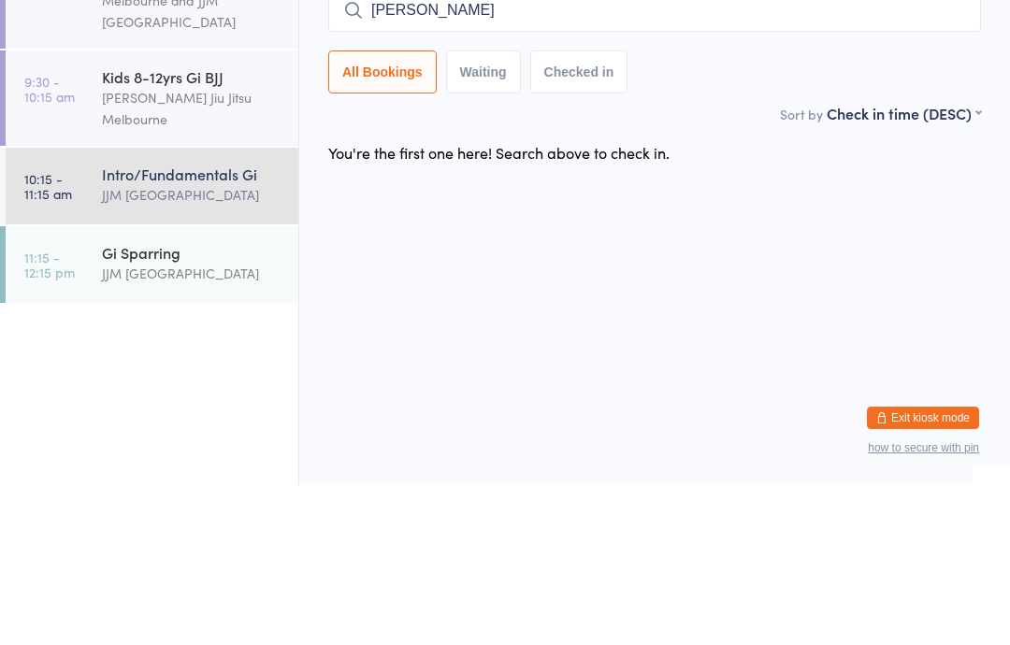
type input "[PERSON_NAME]"
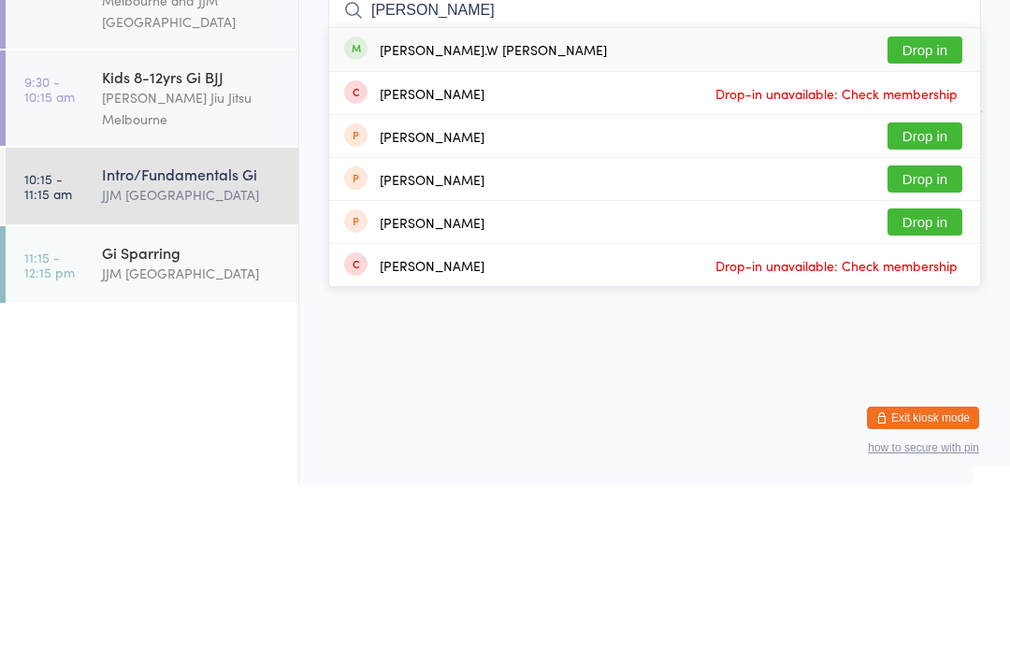
click at [937, 196] on button "Drop in" at bounding box center [924, 209] width 75 height 27
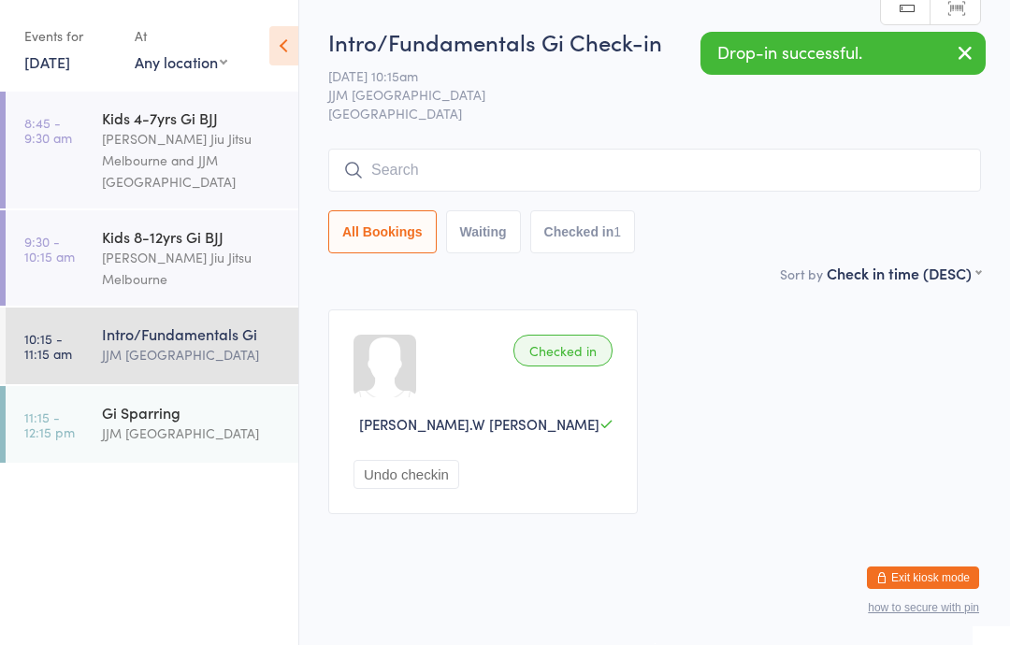
click at [178, 415] on div "Gi Sparring" at bounding box center [192, 412] width 180 height 21
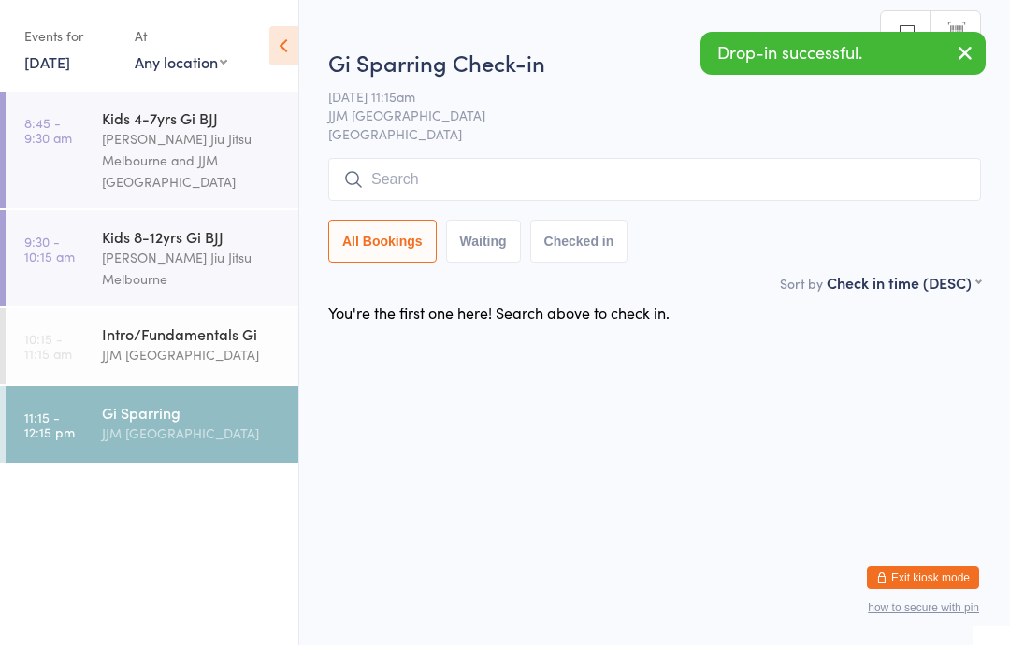
click at [562, 156] on div "Gi Sparring Check-in [DATE] 11:15am JJM Melbourne Heidelberg West Manual search…" at bounding box center [654, 159] width 653 height 225
click at [646, 186] on input "search" at bounding box center [654, 179] width 653 height 43
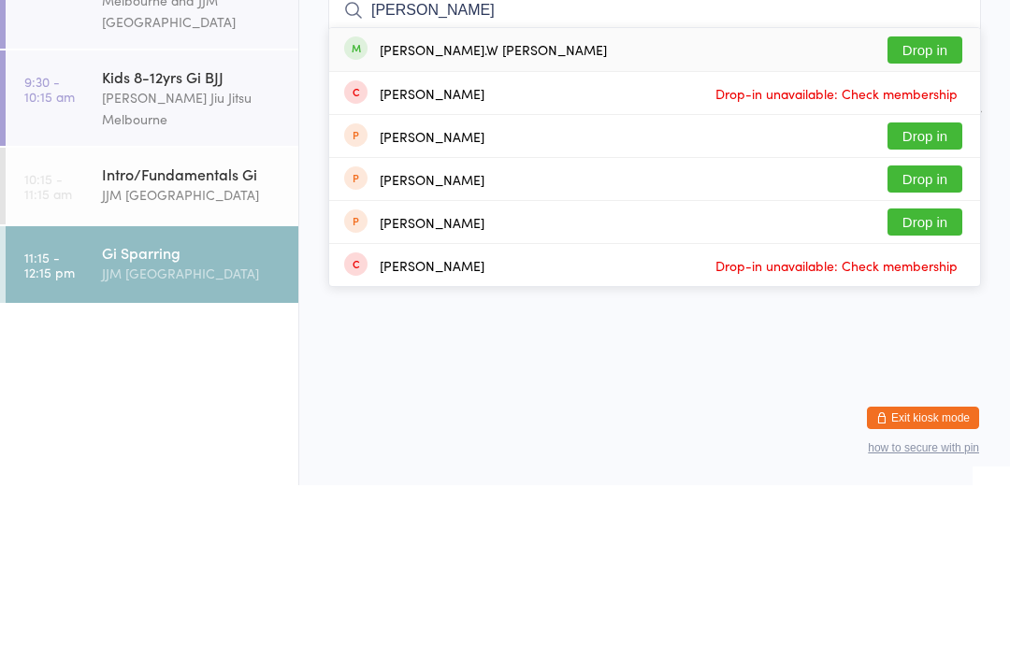
type input "[PERSON_NAME]"
click at [944, 196] on button "Drop in" at bounding box center [924, 209] width 75 height 27
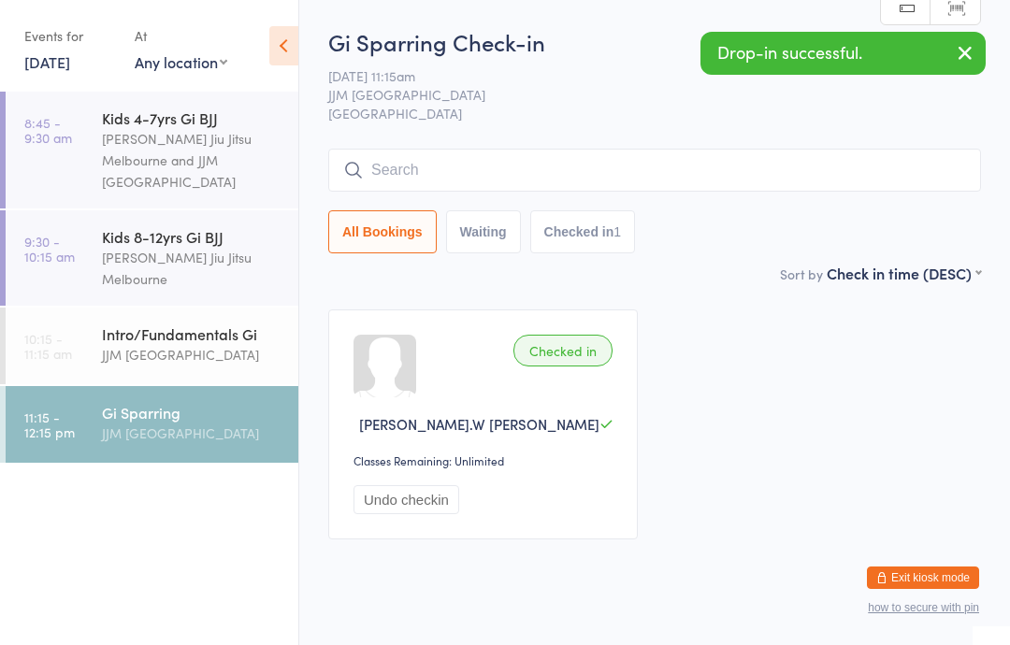
click at [220, 361] on div "JJM [GEOGRAPHIC_DATA]" at bounding box center [192, 355] width 180 height 22
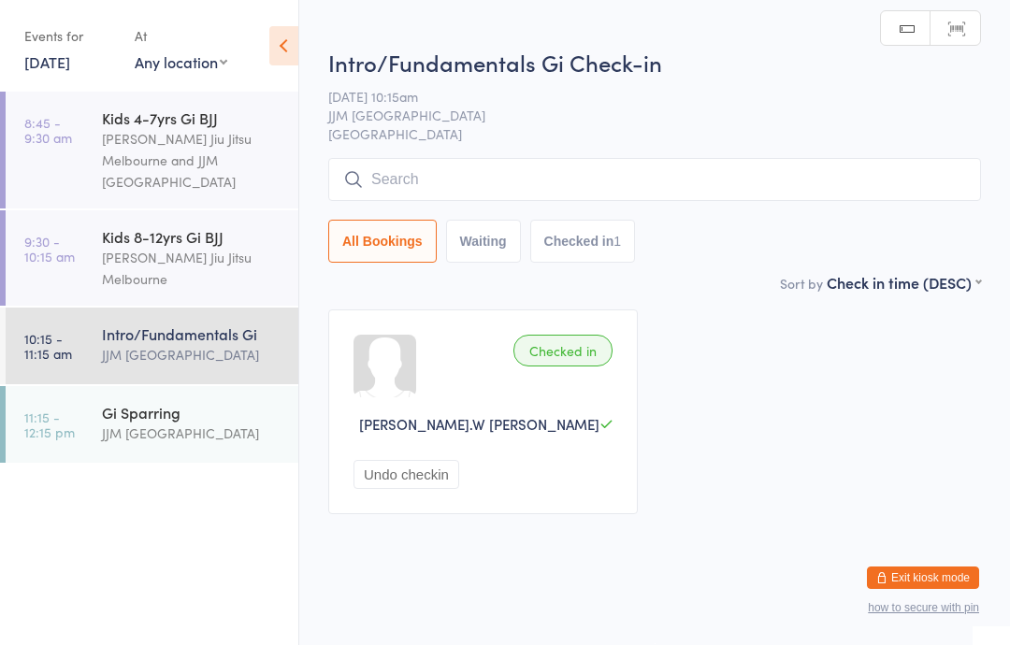
click at [199, 441] on div "JJM [GEOGRAPHIC_DATA]" at bounding box center [192, 434] width 180 height 22
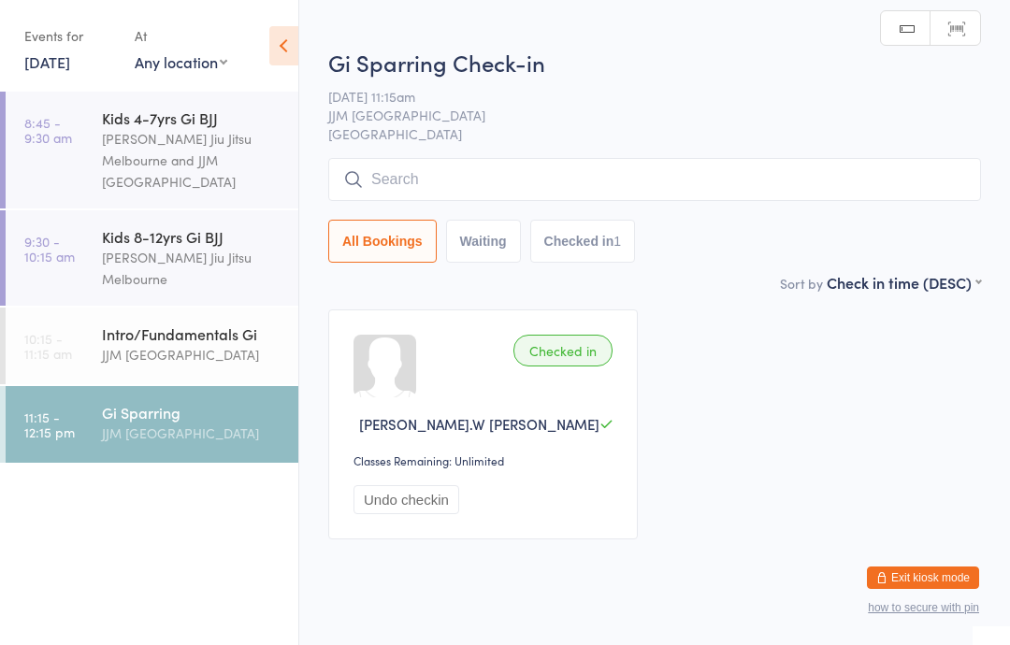
click at [223, 354] on div "JJM [GEOGRAPHIC_DATA]" at bounding box center [192, 355] width 180 height 22
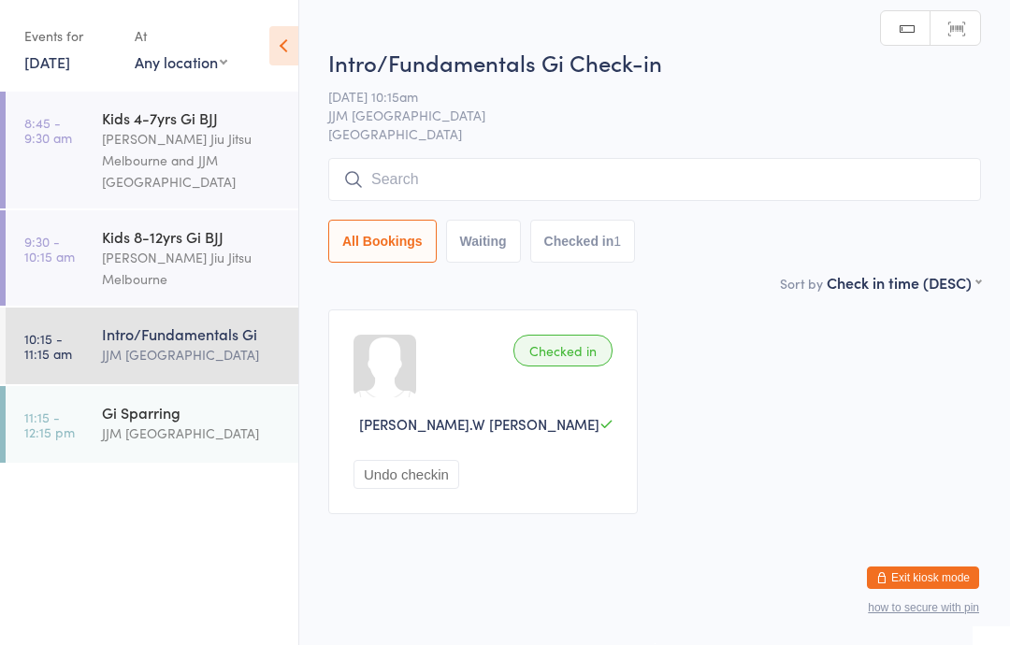
click at [198, 443] on div "JJM [GEOGRAPHIC_DATA]" at bounding box center [192, 434] width 180 height 22
